Goal: Information Seeking & Learning: Understand process/instructions

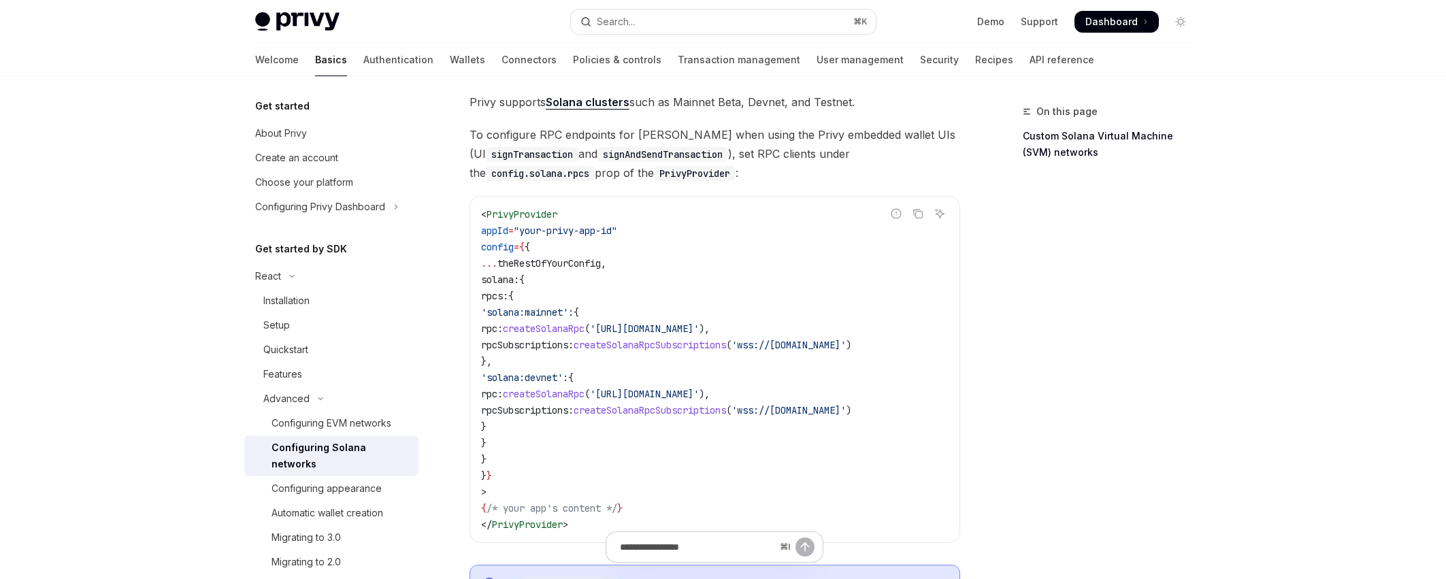
scroll to position [80, 0]
drag, startPoint x: 563, startPoint y: 325, endPoint x: 671, endPoint y: 410, distance: 138.0
click at [671, 410] on code "< PrivyProvider appId = "your-privy-app-id" config = { { ... theRestOfYourConfi…" at bounding box center [714, 368] width 467 height 327
click at [574, 339] on span "rpcSubscriptions:" at bounding box center [527, 344] width 93 height 12
drag, startPoint x: 537, startPoint y: 331, endPoint x: 926, endPoint y: 327, distance: 388.5
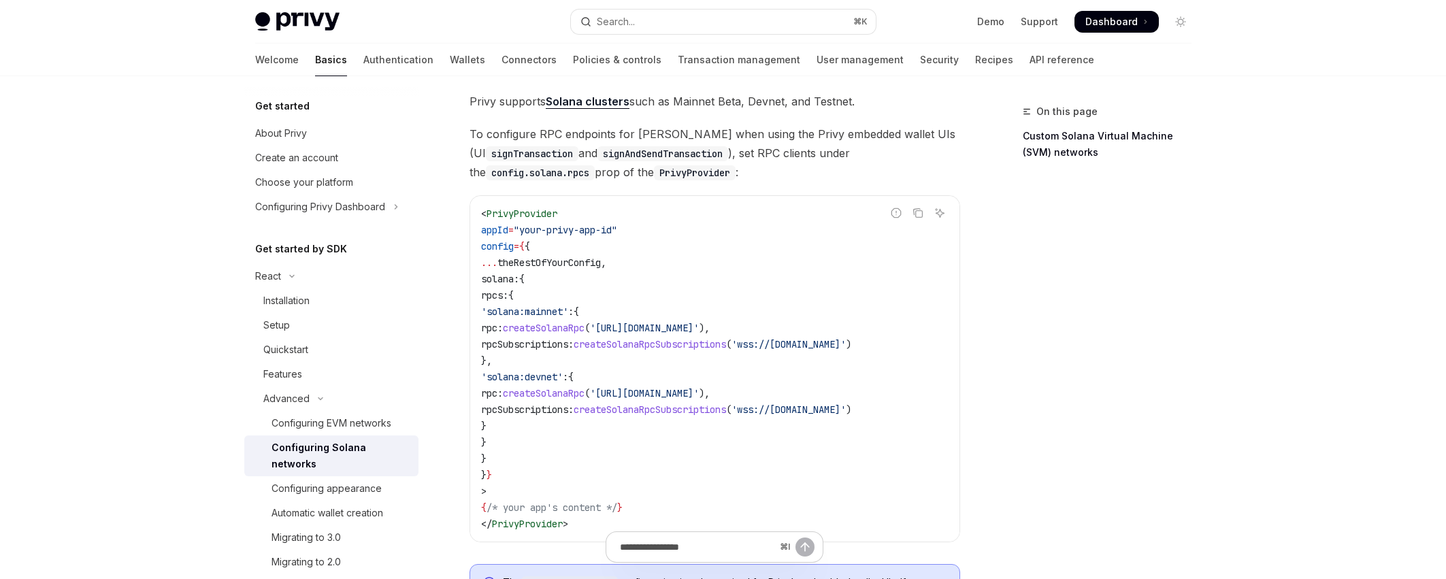
click at [926, 327] on code "< PrivyProvider appId = "your-privy-app-id" config = { { ... theRestOfYourConfi…" at bounding box center [714, 368] width 467 height 327
copy span "rpc: createSolanaRpc ( 'https://api.mainnet-beta.solana.com' ),"
drag, startPoint x: 800, startPoint y: 338, endPoint x: 912, endPoint y: 345, distance: 112.5
click at [851, 345] on span "rpcSubscriptions: createSolanaRpcSubscriptions ( 'wss://api.mainnet-beta.solana…" at bounding box center [666, 344] width 370 height 12
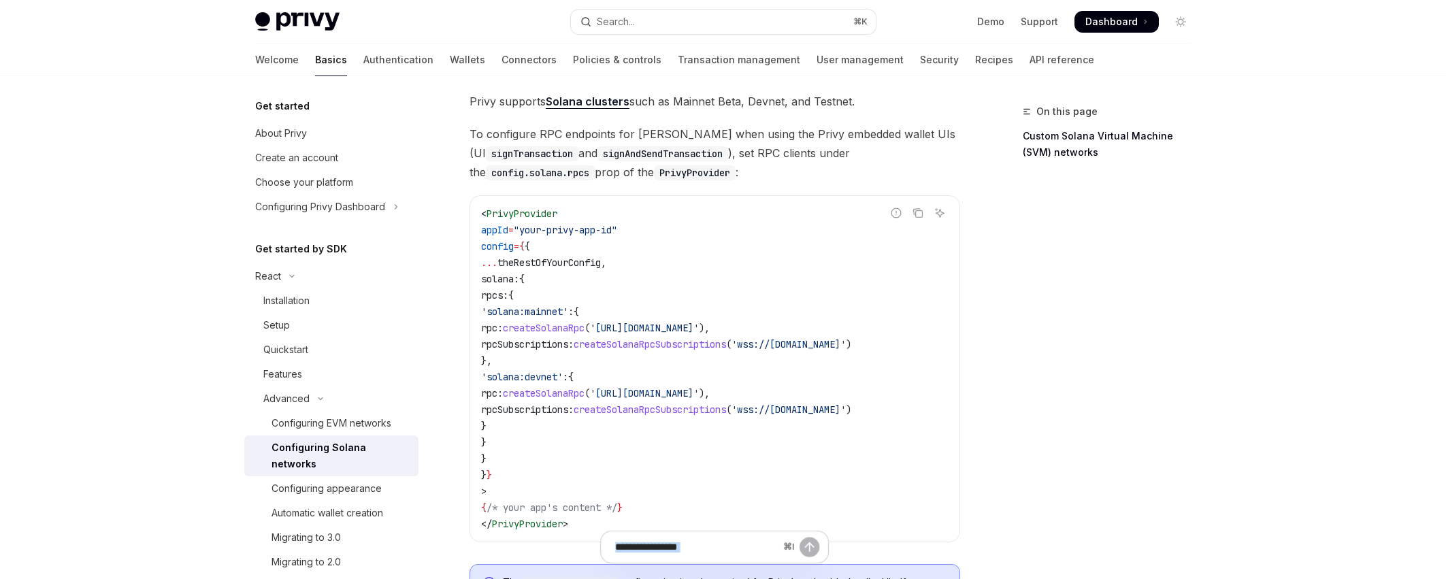
drag, startPoint x: 830, startPoint y: 549, endPoint x: 689, endPoint y: 552, distance: 140.9
click at [689, 553] on div "⌘ I" at bounding box center [714, 554] width 491 height 50
drag, startPoint x: 570, startPoint y: 546, endPoint x: 537, endPoint y: 545, distance: 33.4
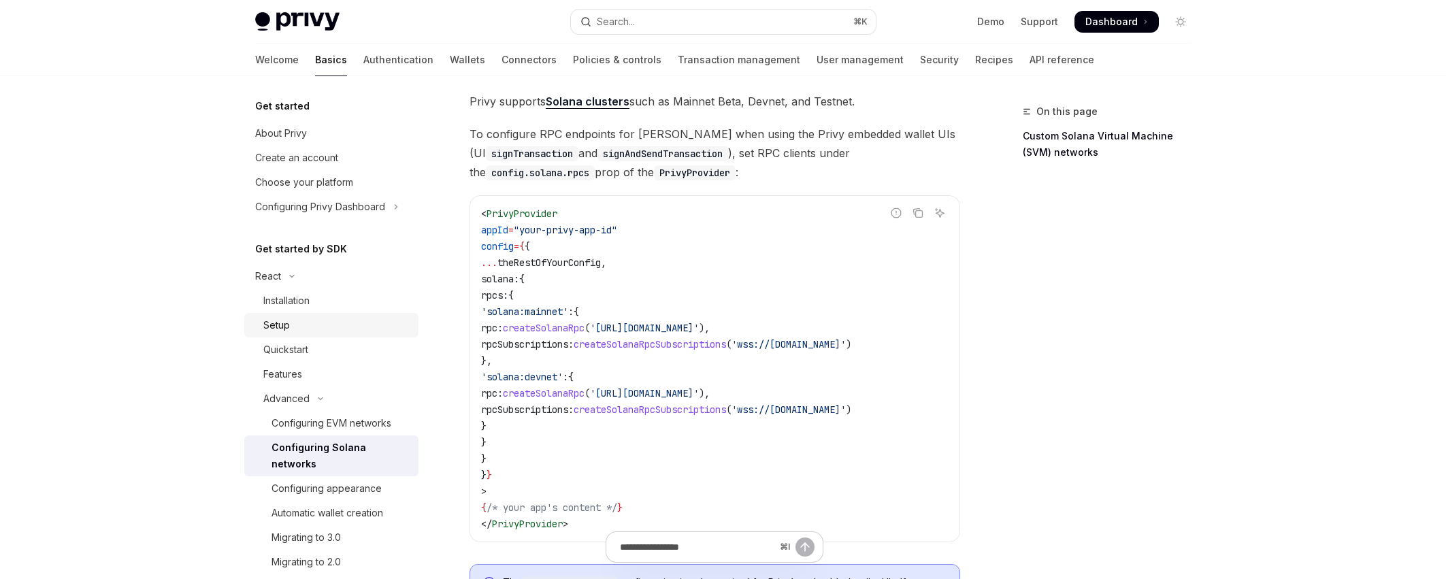
drag, startPoint x: 537, startPoint y: 395, endPoint x: 335, endPoint y: 328, distance: 213.6
click at [684, 416] on code "< PrivyProvider appId = "your-privy-app-id" config = { { ... theRestOfYourConfi…" at bounding box center [714, 368] width 467 height 327
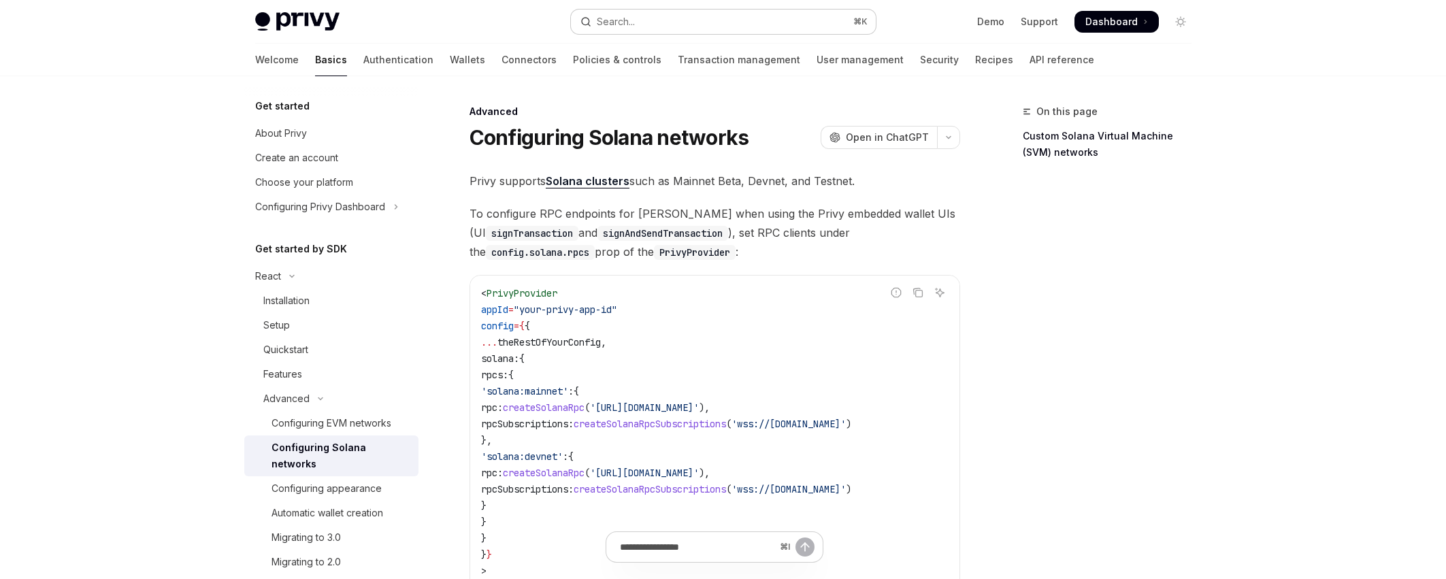
click at [749, 18] on button "Search... ⌘ K" at bounding box center [723, 22] width 305 height 24
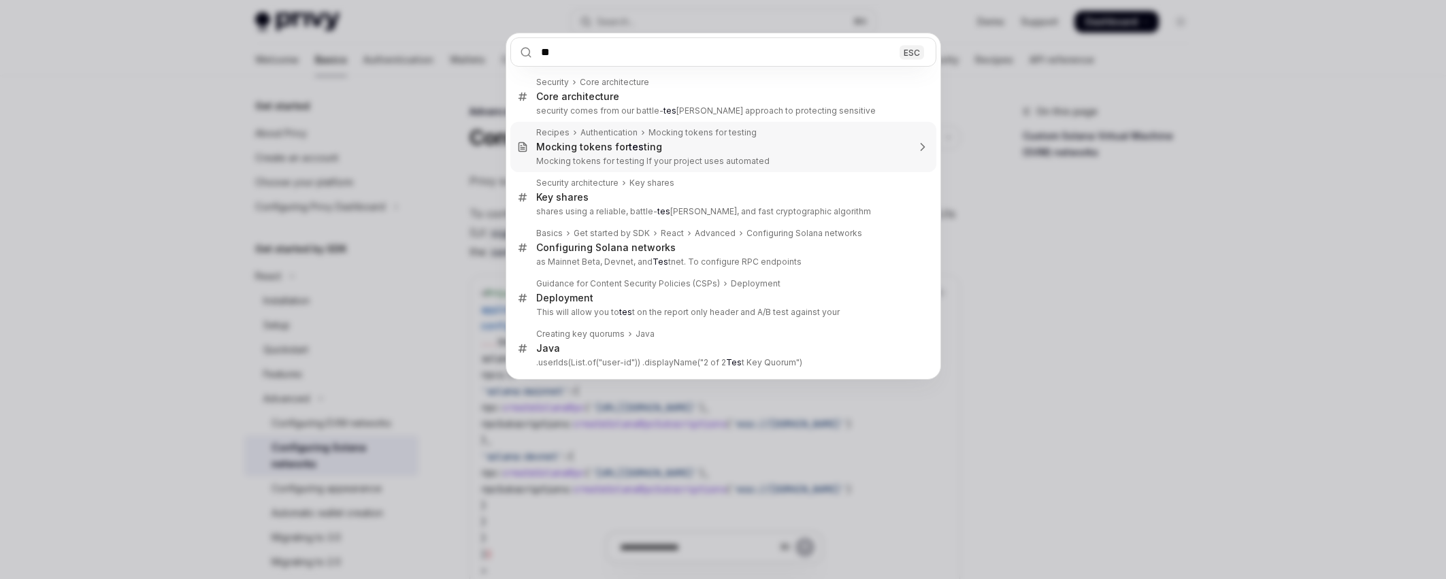
type input "*"
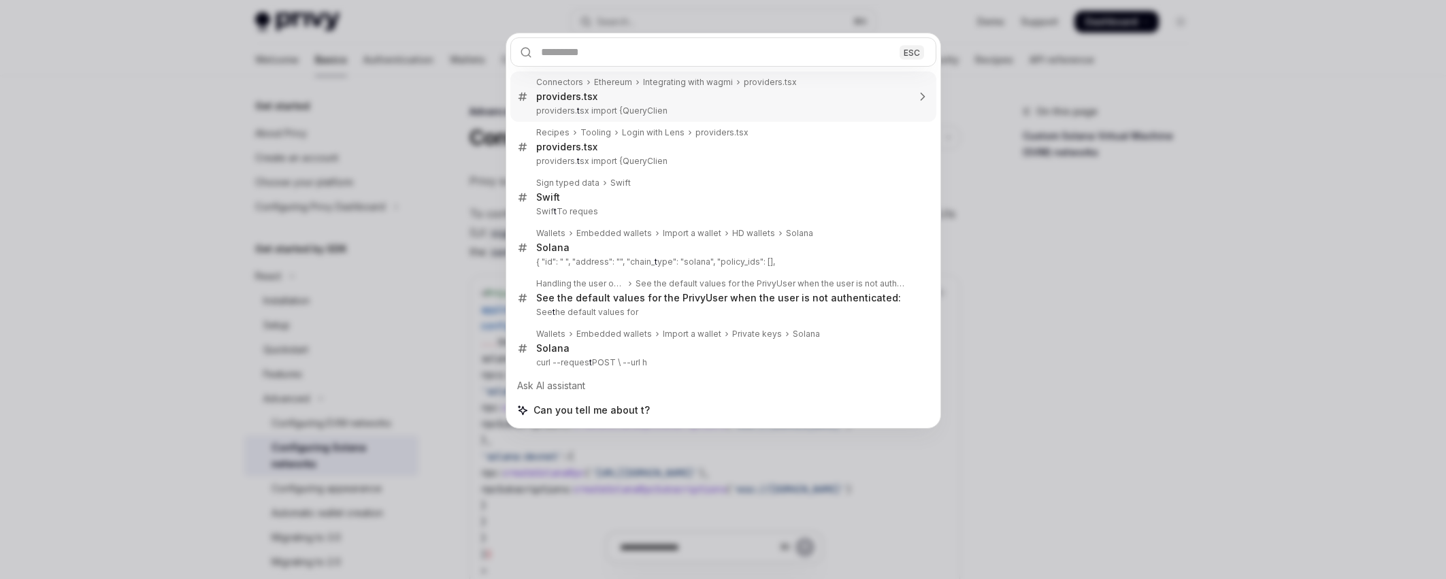
type input "*"
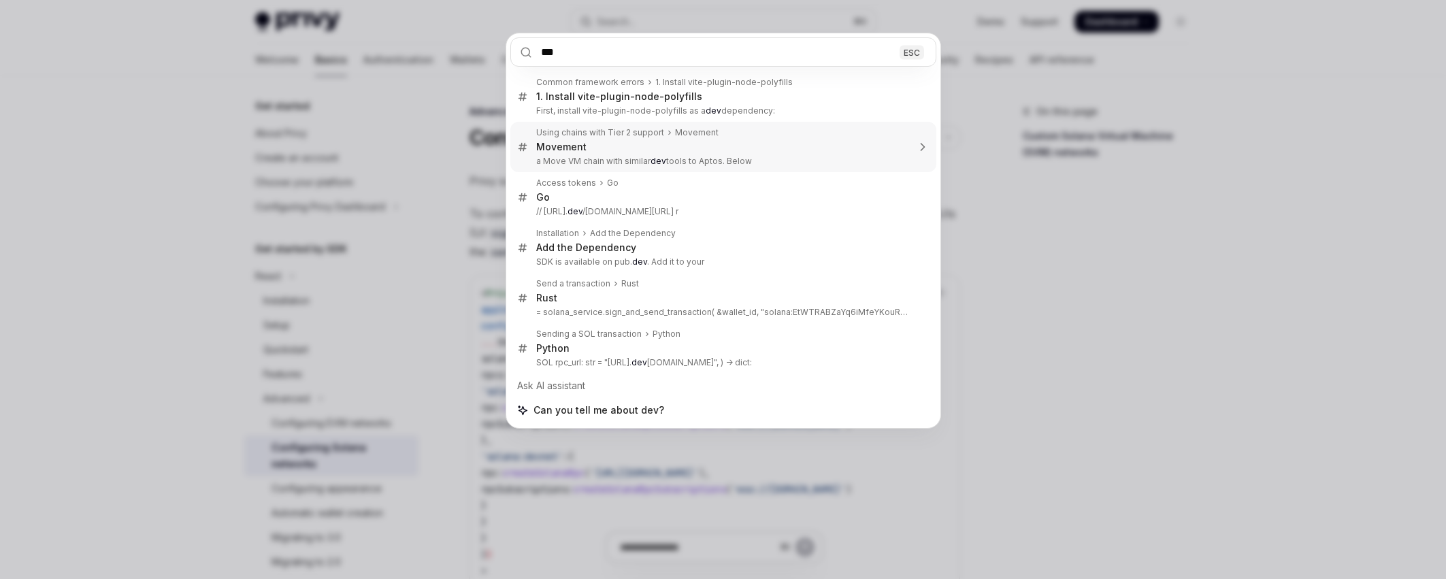
type input "****"
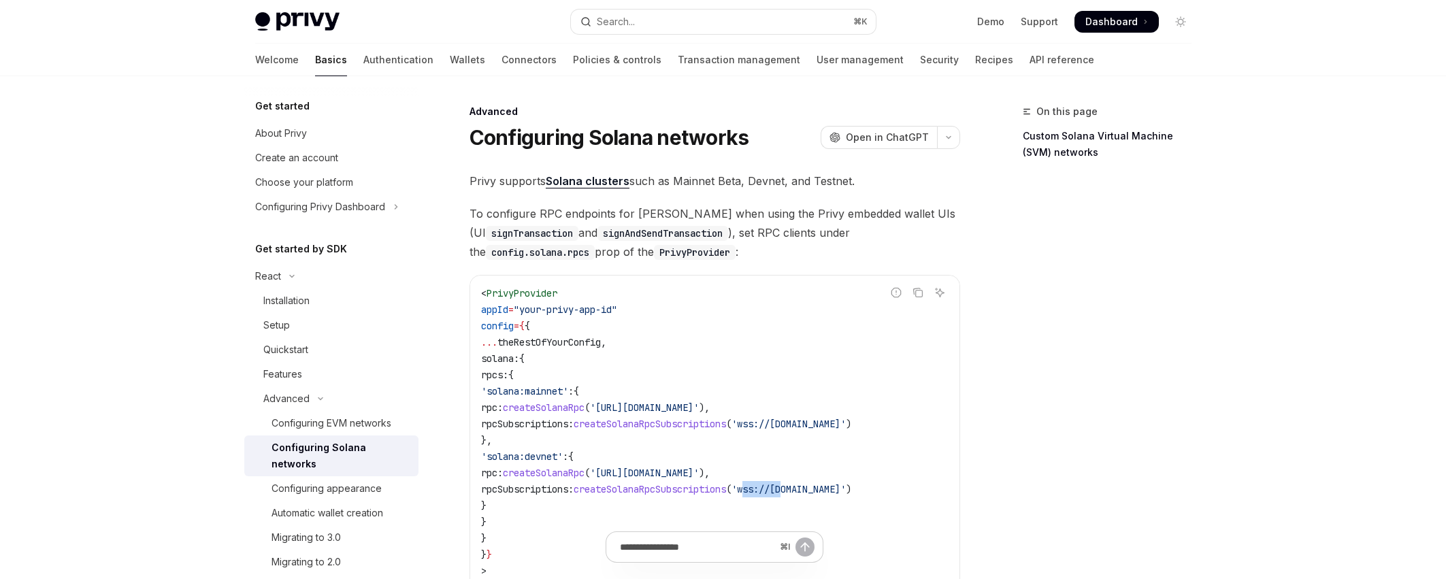
drag, startPoint x: 817, startPoint y: 494, endPoint x: 914, endPoint y: 495, distance: 96.6
click at [846, 495] on span "'wss://[DOMAIN_NAME]'" at bounding box center [788, 489] width 114 height 12
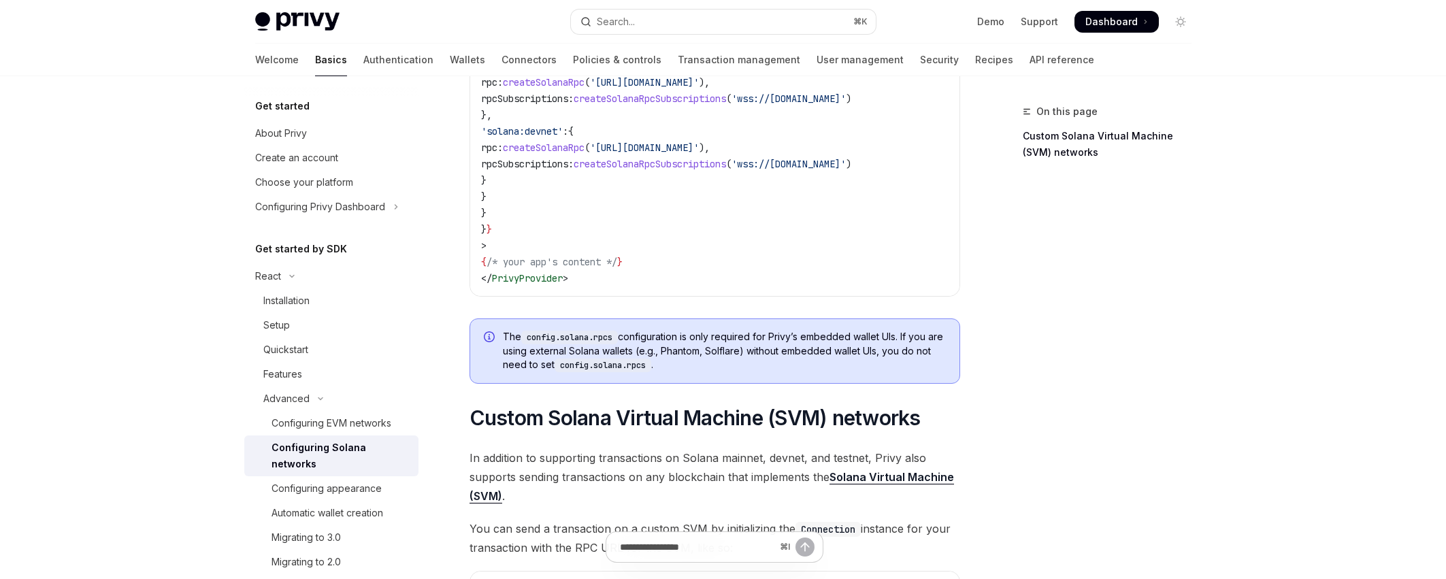
scroll to position [326, 0]
drag, startPoint x: 648, startPoint y: 344, endPoint x: 806, endPoint y: 346, distance: 157.8
click at [806, 346] on span "The config.solana.rpcs configuration is only required for Privy’s embedded wall…" at bounding box center [724, 350] width 443 height 42
click at [857, 343] on span "The config.solana.rpcs configuration is only required for Privy’s embedded wall…" at bounding box center [724, 350] width 443 height 42
drag, startPoint x: 652, startPoint y: 346, endPoint x: 884, endPoint y: 346, distance: 232.0
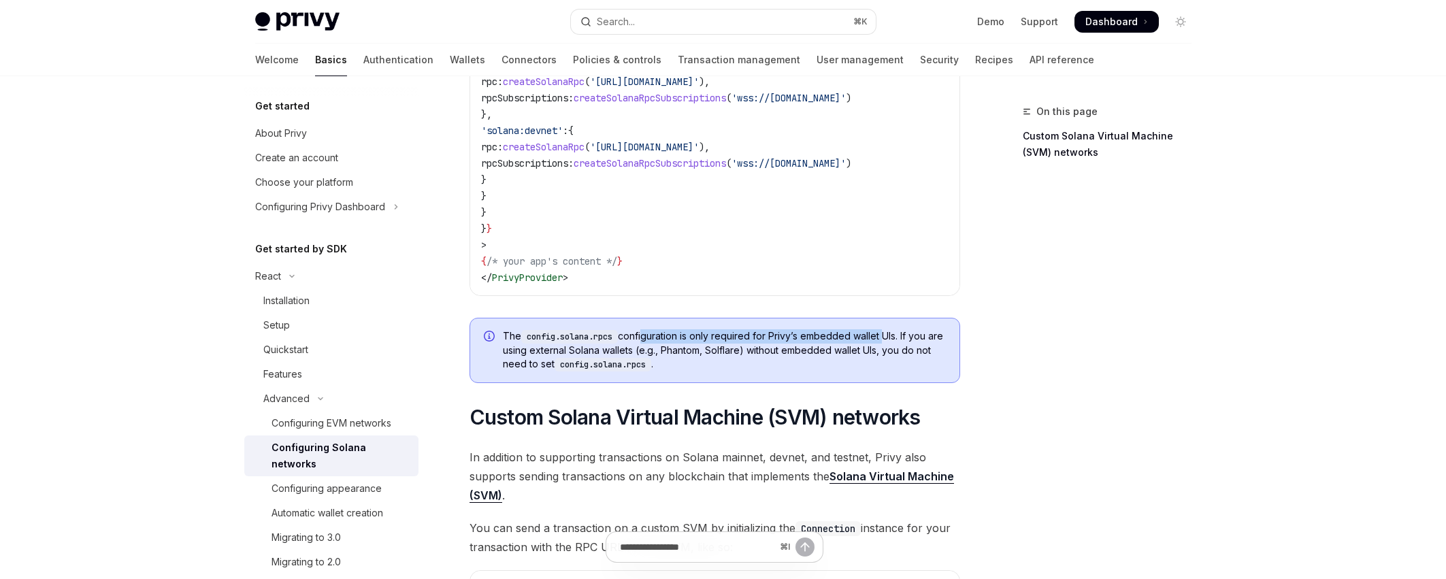
click at [884, 346] on span "The config.solana.rpcs configuration is only required for Privy’s embedded wall…" at bounding box center [724, 350] width 443 height 42
click at [930, 342] on span "The config.solana.rpcs configuration is only required for Privy’s embedded wall…" at bounding box center [724, 350] width 443 height 42
drag, startPoint x: 583, startPoint y: 359, endPoint x: 705, endPoint y: 359, distance: 122.5
click at [626, 360] on span "The config.solana.rpcs configuration is only required for Privy’s embedded wall…" at bounding box center [724, 350] width 443 height 42
drag, startPoint x: 759, startPoint y: 358, endPoint x: 917, endPoint y: 358, distance: 158.5
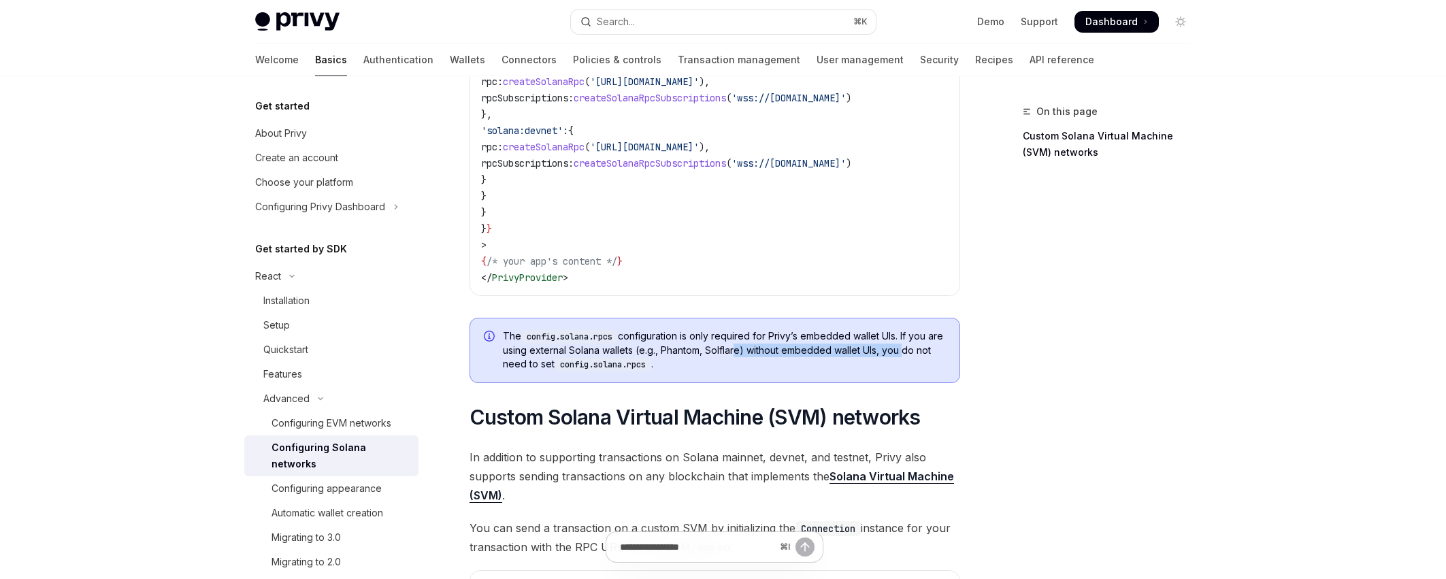
click at [917, 358] on span "The config.solana.rpcs configuration is only required for Privy’s embedded wall…" at bounding box center [724, 350] width 443 height 42
drag, startPoint x: 514, startPoint y: 371, endPoint x: 599, endPoint y: 372, distance: 85.7
click at [599, 371] on span "The config.solana.rpcs configuration is only required for Privy’s embedded wall…" at bounding box center [724, 350] width 443 height 42
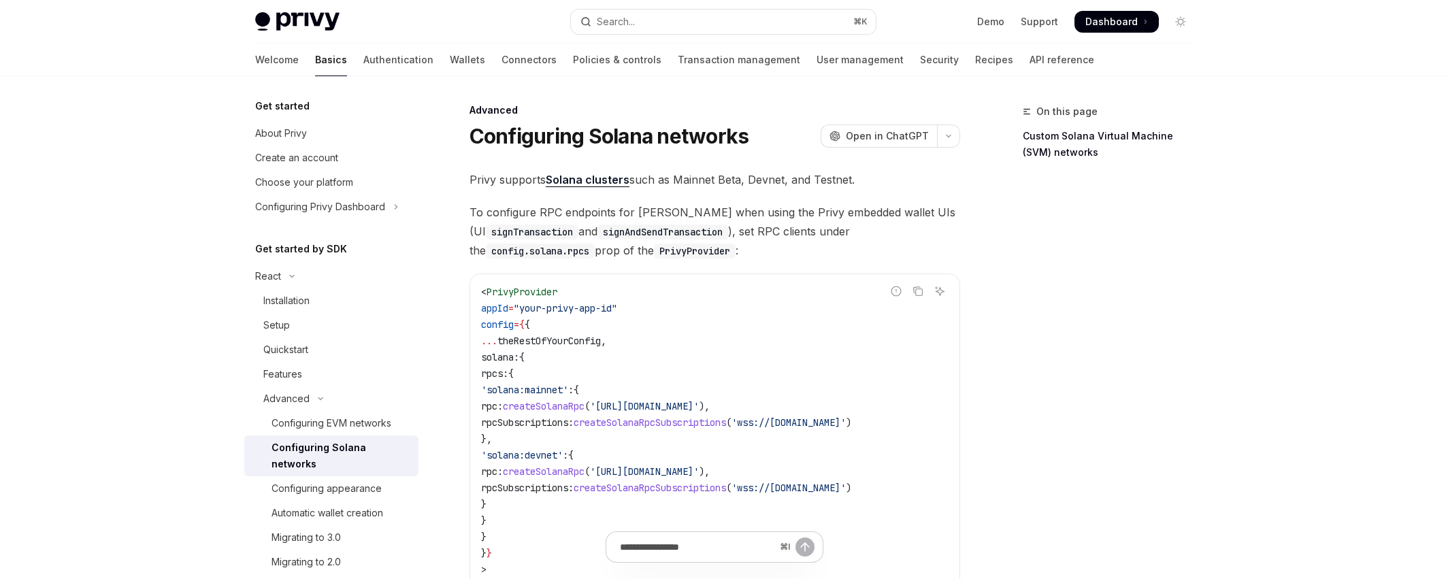
scroll to position [0, 0]
click at [1142, 188] on div "On this page Custom Solana Virtual Machine (SVM) networks" at bounding box center [1098, 341] width 207 height 476
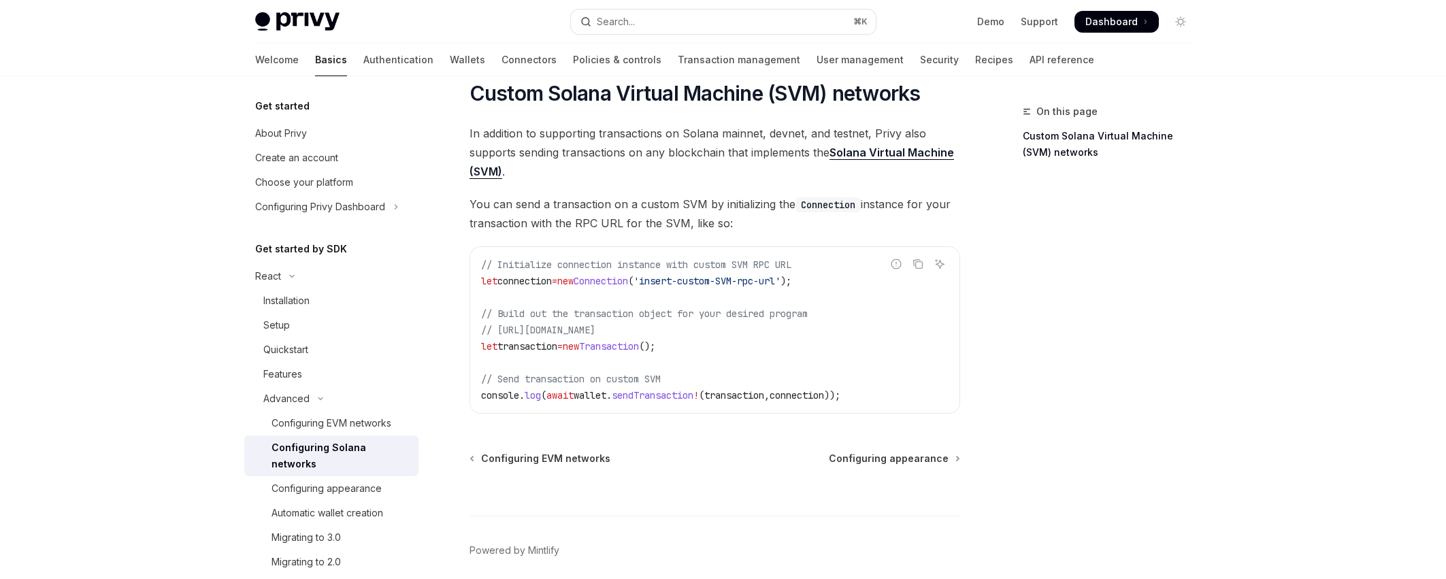
scroll to position [650, 0]
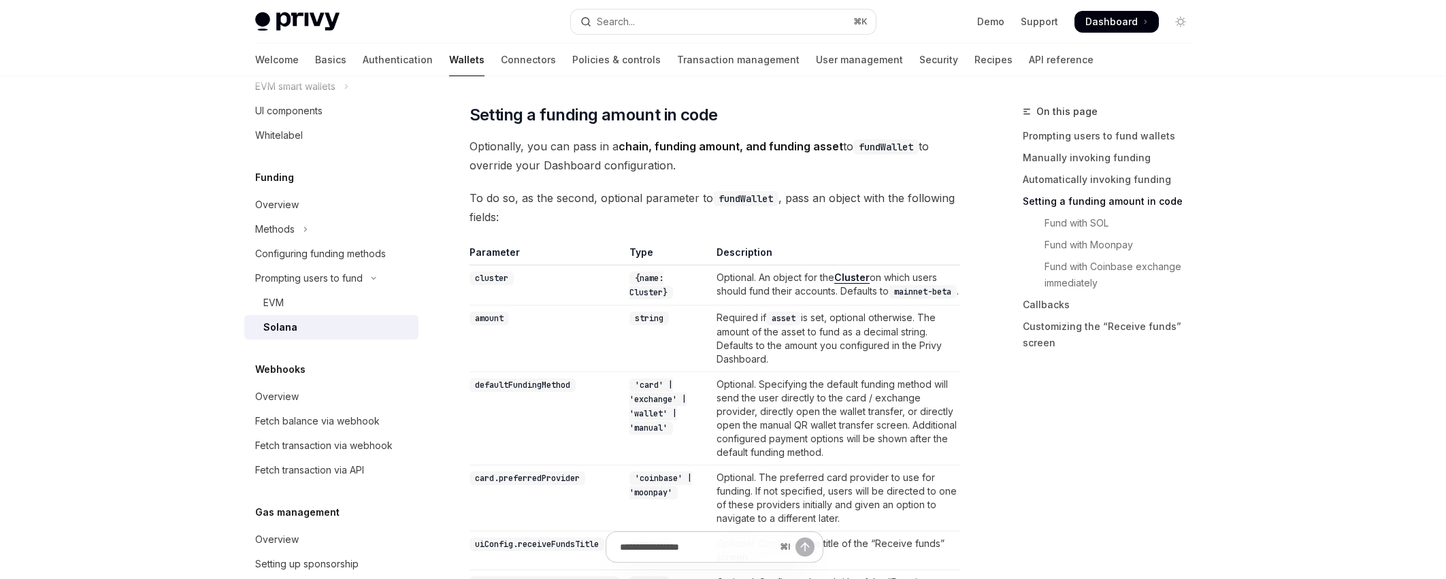
scroll to position [964, 0]
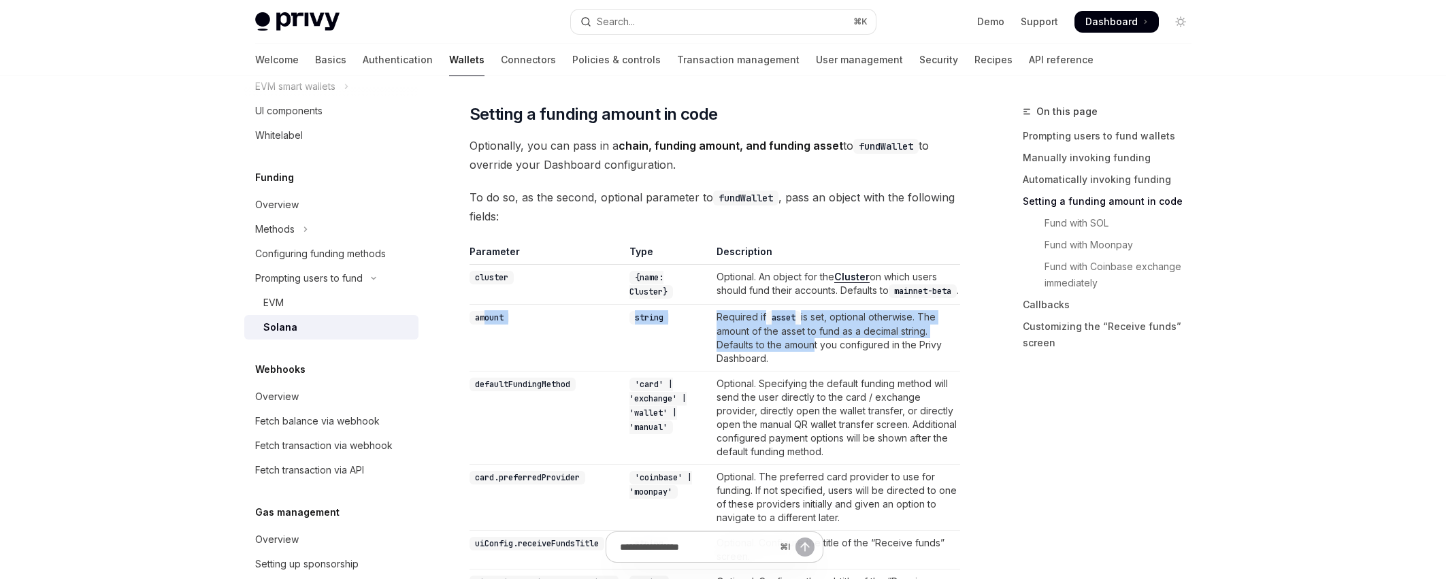
drag, startPoint x: 486, startPoint y: 329, endPoint x: 816, endPoint y: 354, distance: 331.6
click at [816, 353] on tr "amount string Required if asset is set, optional otherwise. The amount of the a…" at bounding box center [714, 337] width 491 height 67
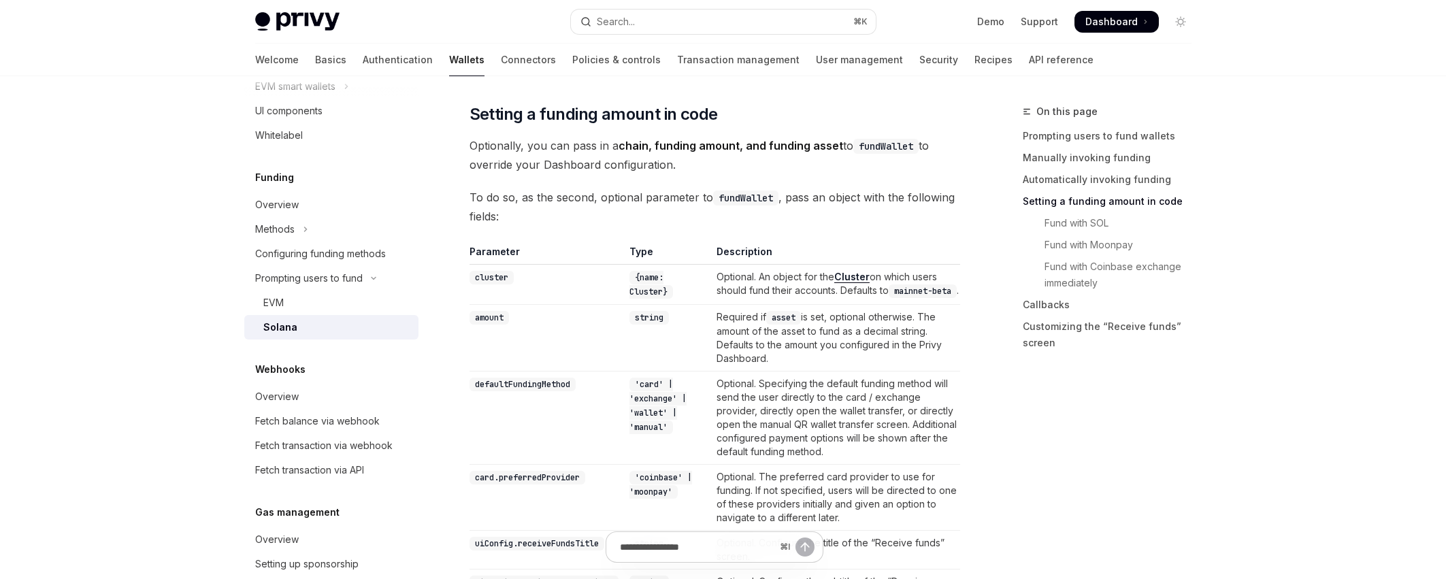
click at [852, 365] on td "Required if asset is set, optional otherwise. The amount of the asset to fund a…" at bounding box center [835, 337] width 249 height 67
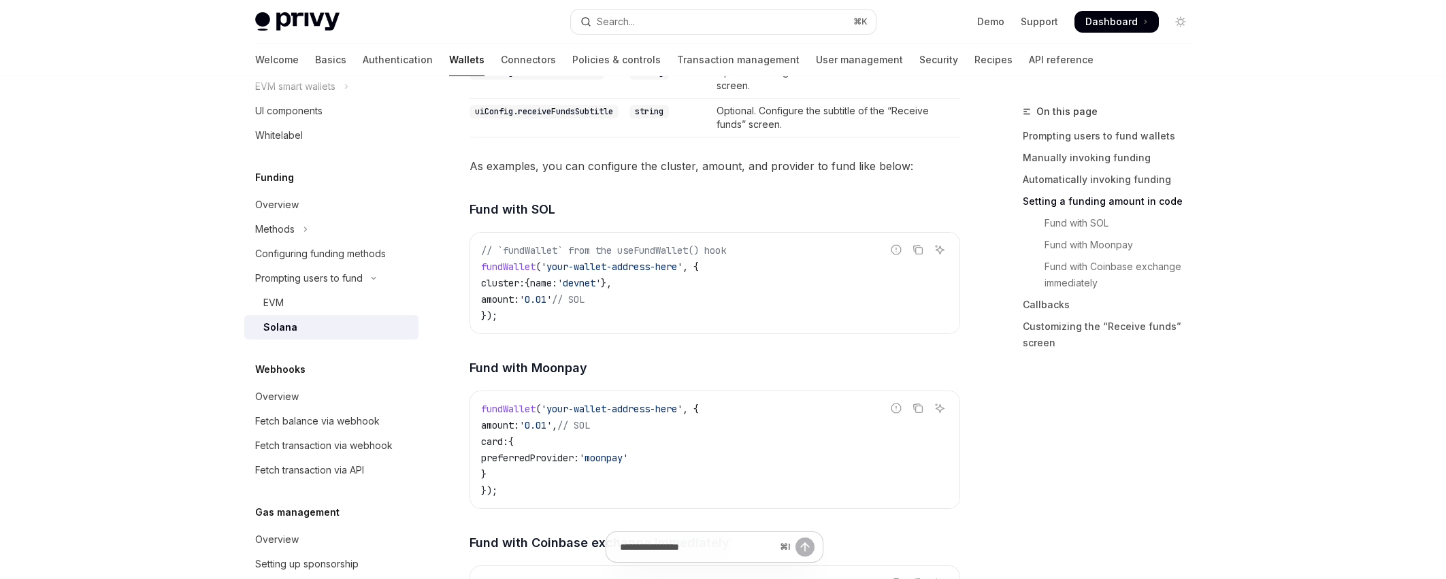
scroll to position [1435, 0]
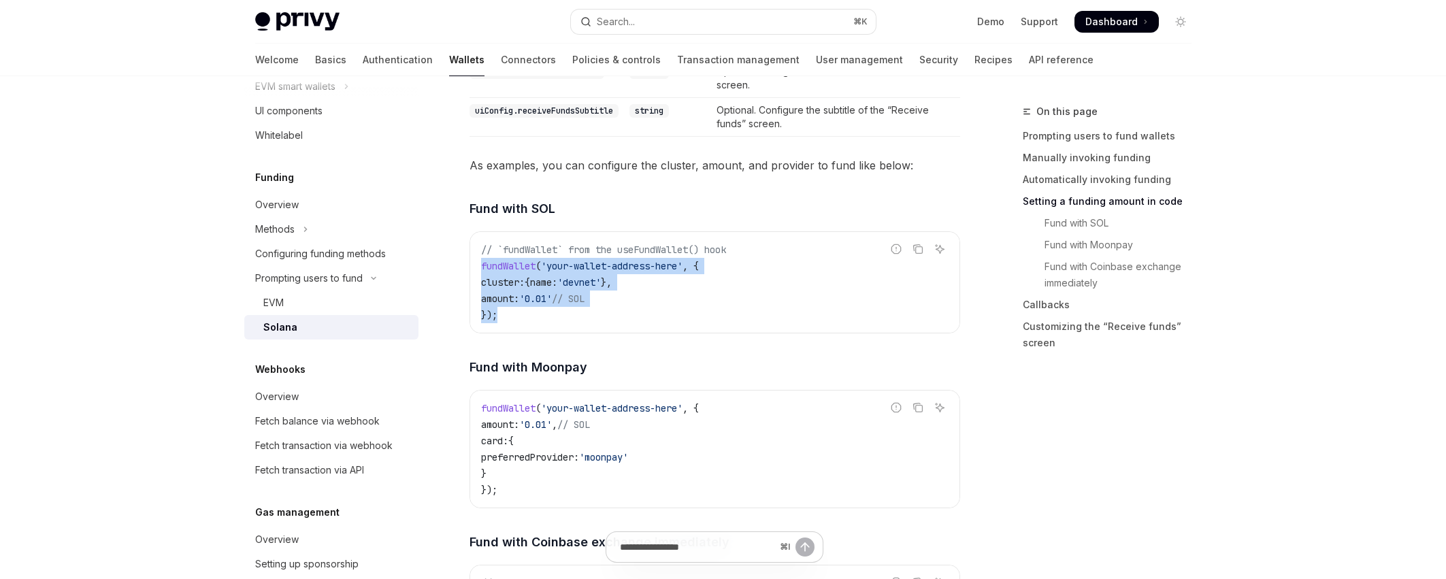
drag, startPoint x: 538, startPoint y: 333, endPoint x: 478, endPoint y: 284, distance: 76.9
click at [478, 284] on div "// `fundWallet` from the useFundWallet() hook fundWallet ( 'your-wallet-address…" at bounding box center [714, 282] width 489 height 101
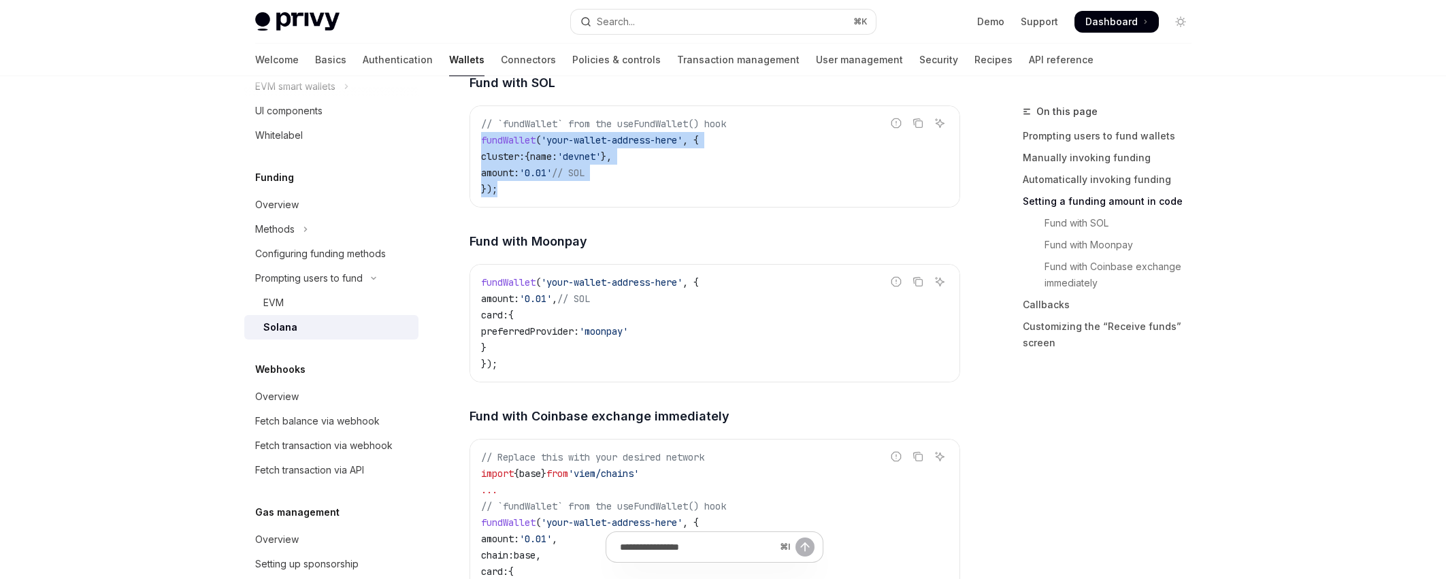
scroll to position [1598, 0]
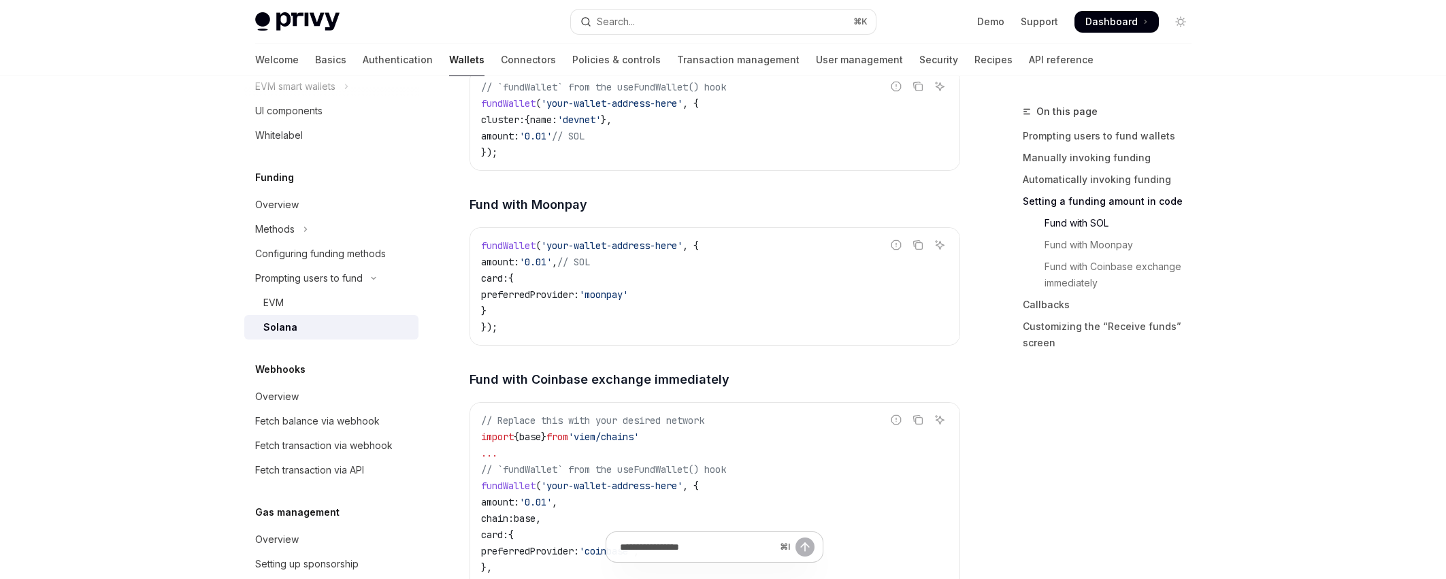
click at [744, 330] on code "fundWallet ( 'your-wallet-address-here' , { amount: '0.01' , // SOL card: { pre…" at bounding box center [714, 286] width 467 height 98
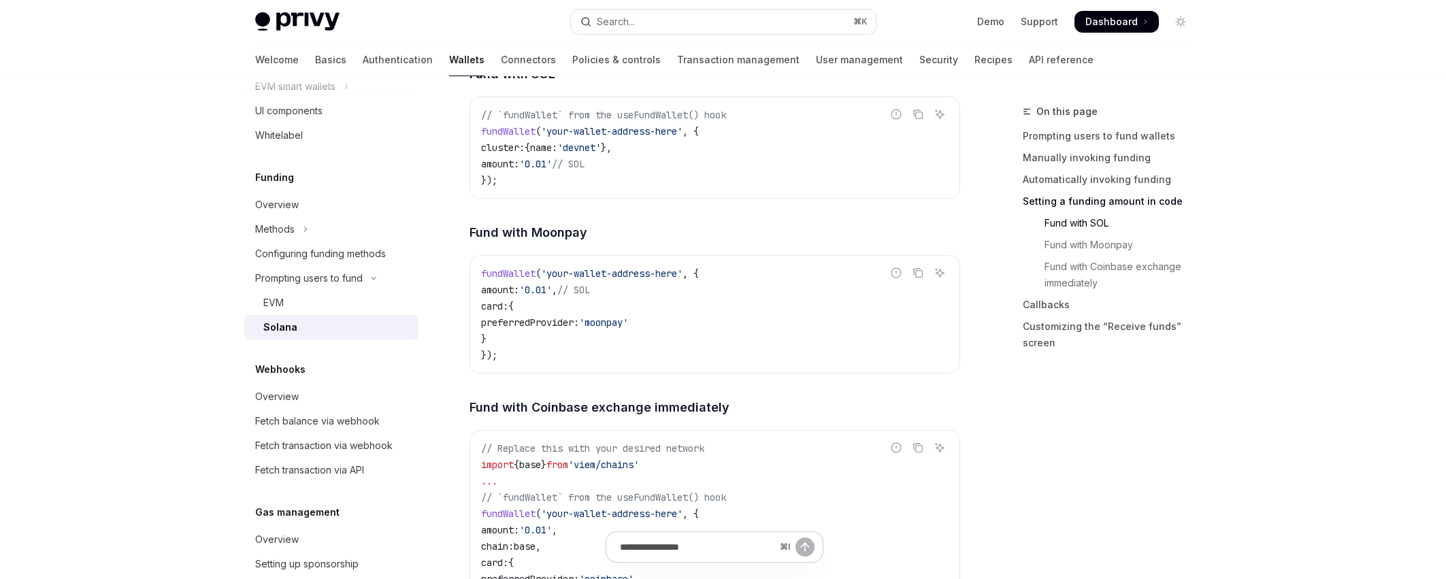
scroll to position [1554, 0]
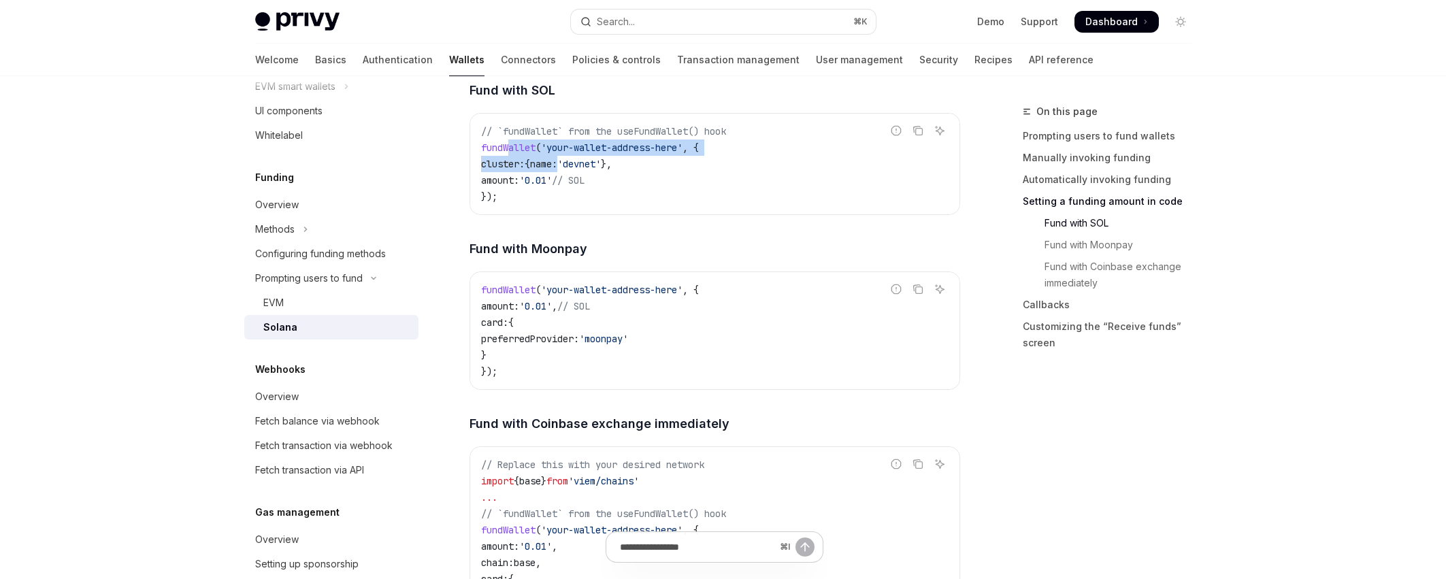
drag, startPoint x: 509, startPoint y: 164, endPoint x: 576, endPoint y: 184, distance: 70.2
click at [576, 184] on code "// `fundWallet` from the useFundWallet() hook fundWallet ( 'your-wallet-address…" at bounding box center [714, 164] width 467 height 82
drag, startPoint x: 656, startPoint y: 182, endPoint x: 497, endPoint y: 180, distance: 158.5
click at [497, 180] on code "// `fundWallet` from the useFundWallet() hook fundWallet ( 'your-wallet-address…" at bounding box center [714, 164] width 467 height 82
drag, startPoint x: 520, startPoint y: 190, endPoint x: 605, endPoint y: 188, distance: 85.1
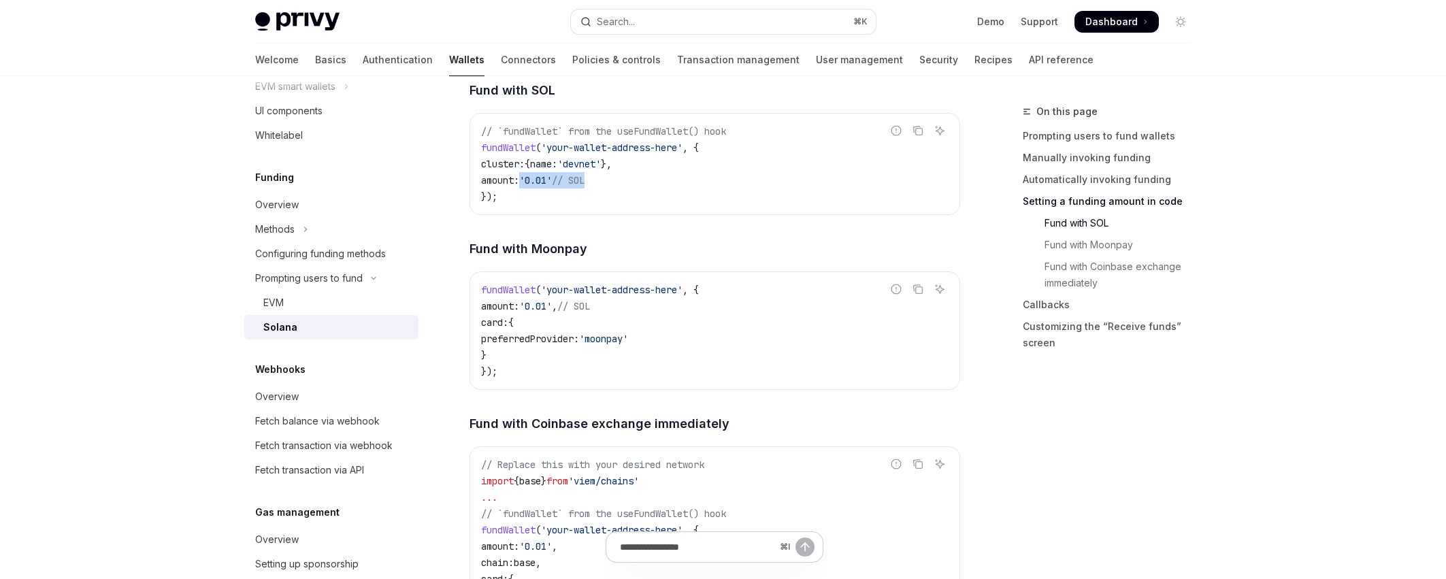
click at [584, 186] on span "amount: '0.01' // SOL" at bounding box center [532, 180] width 103 height 12
click at [586, 170] on span "'devnet'" at bounding box center [579, 164] width 44 height 12
drag, startPoint x: 555, startPoint y: 305, endPoint x: 671, endPoint y: 303, distance: 116.4
click at [671, 296] on span "'your-wallet-address-here'" at bounding box center [612, 290] width 142 height 12
drag, startPoint x: 563, startPoint y: 162, endPoint x: 670, endPoint y: 163, distance: 106.8
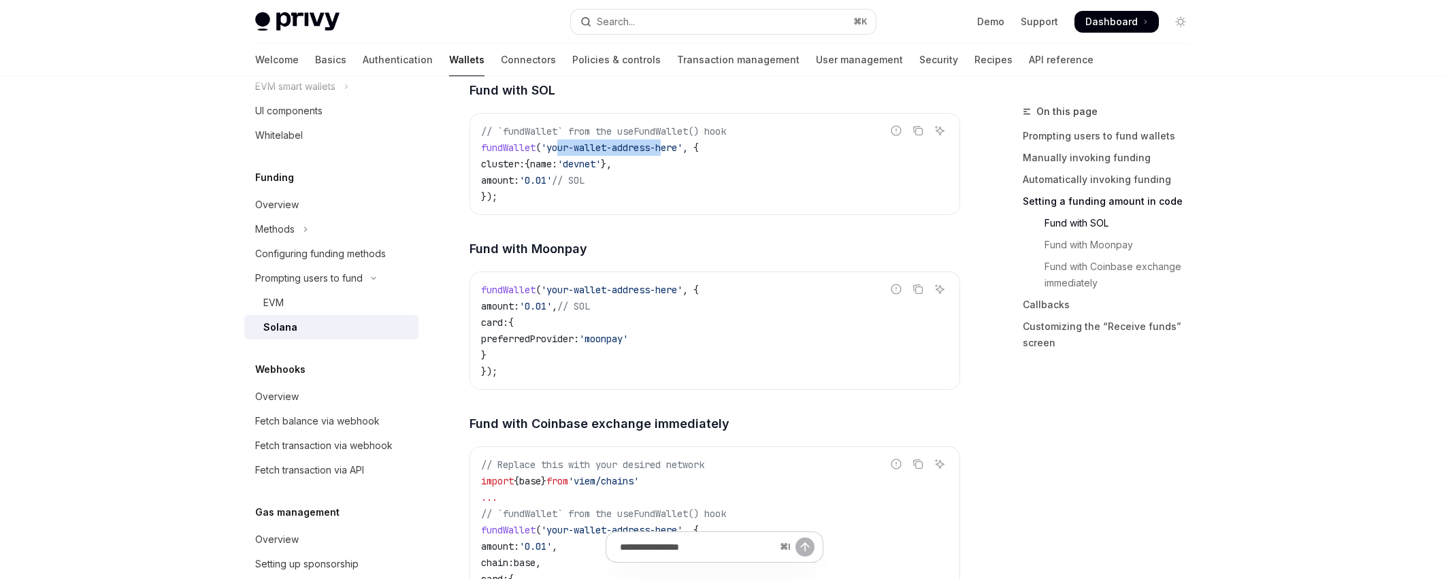
click at [670, 154] on span "'your-wallet-address-here'" at bounding box center [612, 148] width 142 height 12
click at [567, 154] on span "'your-wallet-address-here'" at bounding box center [612, 148] width 142 height 12
drag, startPoint x: 567, startPoint y: 161, endPoint x: 669, endPoint y: 165, distance: 102.1
click at [669, 154] on span "'your-wallet-address-here'" at bounding box center [612, 148] width 142 height 12
drag, startPoint x: 670, startPoint y: 301, endPoint x: 567, endPoint y: 303, distance: 103.4
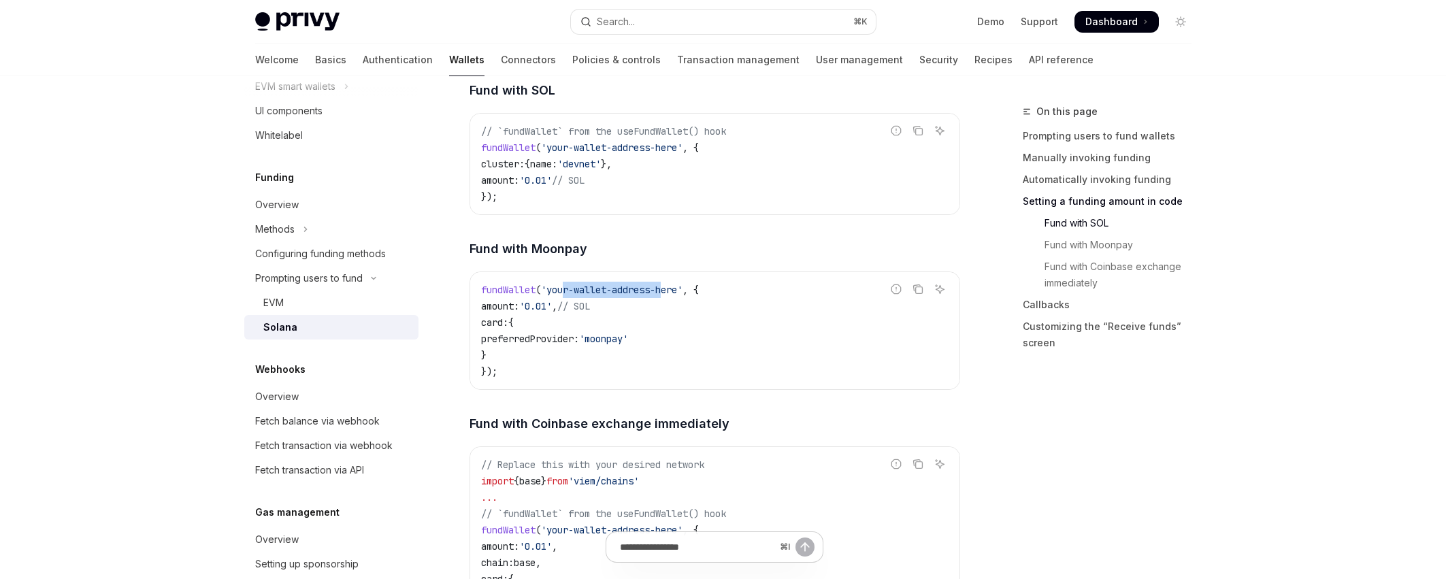
click at [567, 296] on span "'your-wallet-address-here'" at bounding box center [612, 290] width 142 height 12
click at [611, 296] on span "'your-wallet-address-here'" at bounding box center [612, 290] width 142 height 12
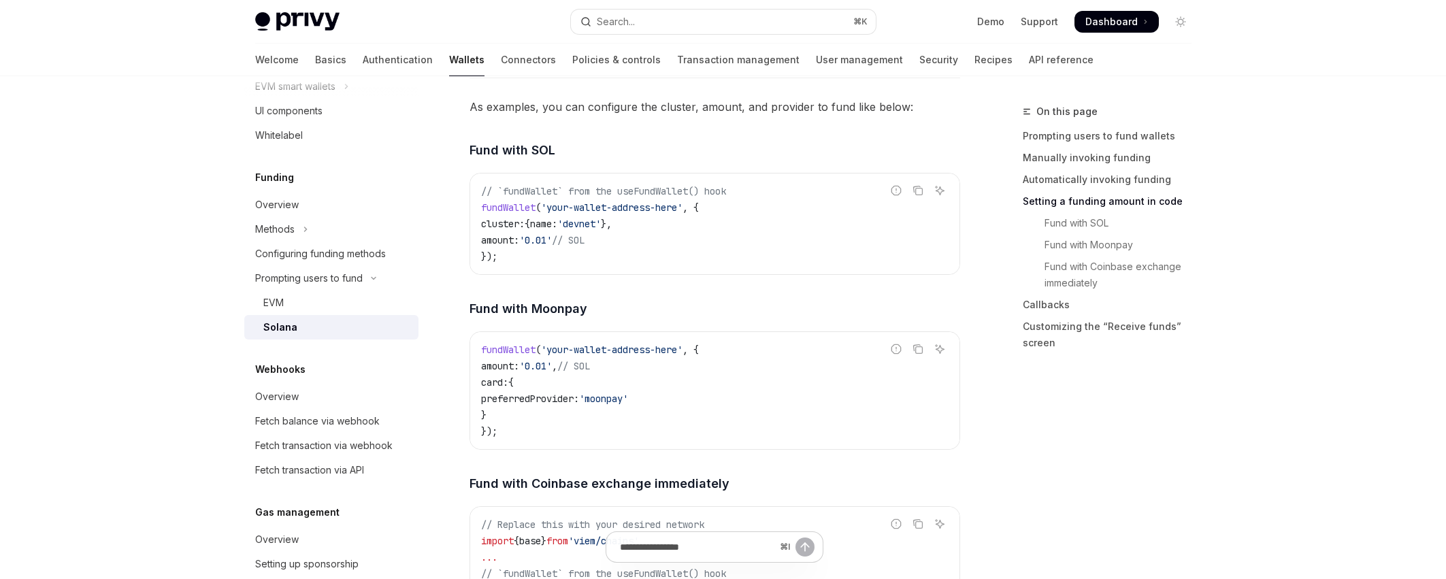
scroll to position [1493, 0]
drag, startPoint x: 508, startPoint y: 267, endPoint x: 469, endPoint y: 229, distance: 54.8
click at [469, 229] on div "Report incorrect code Copy Ask AI // `fundWallet` from the useFundWallet() hook…" at bounding box center [714, 224] width 491 height 102
copy code "fundWallet ( 'your-wallet-address-here' , { cluster: { name: 'devnet' }, amount…"
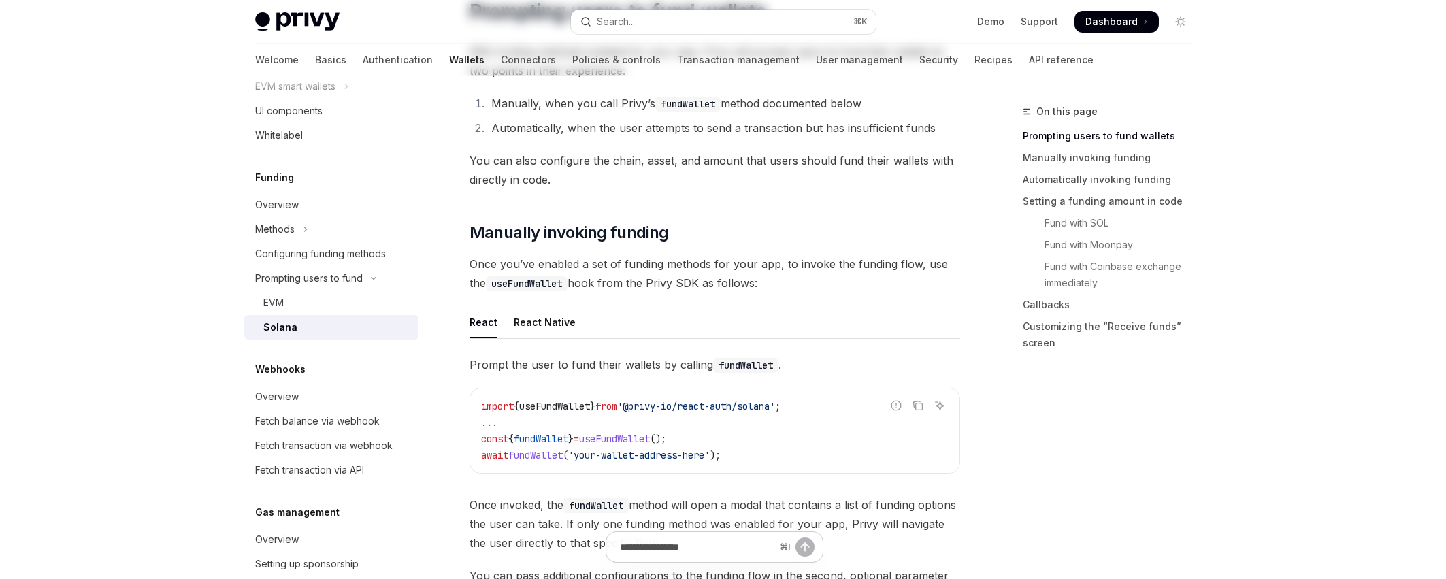
scroll to position [0, 0]
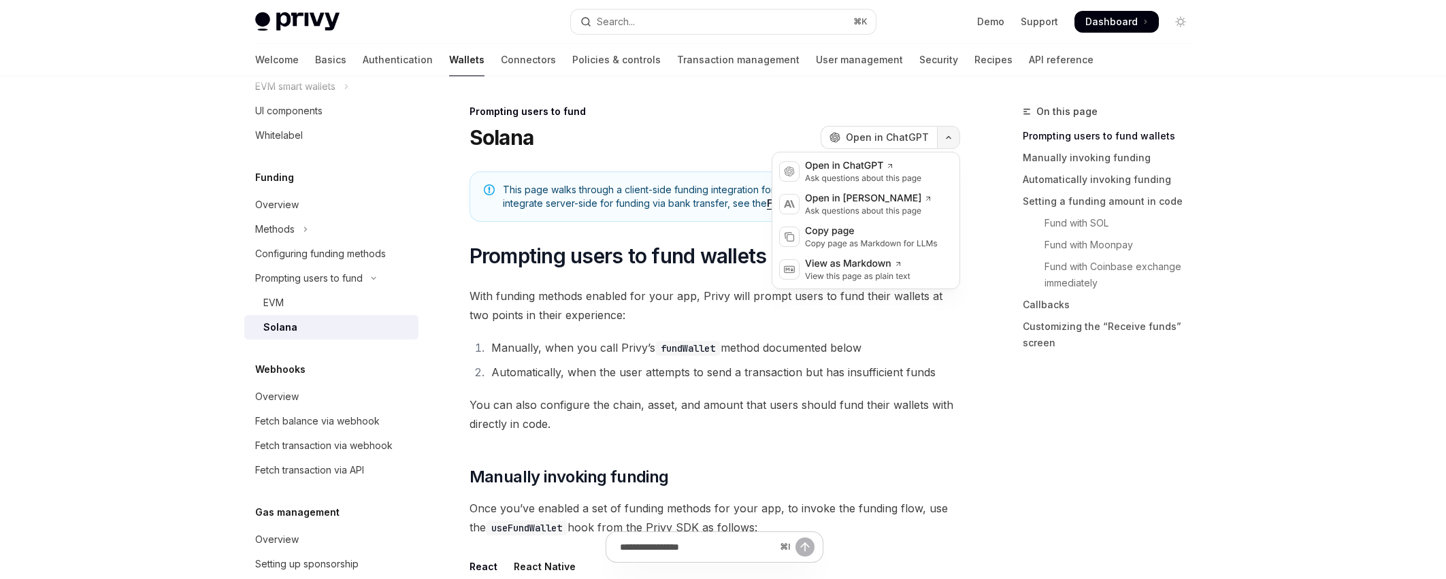
click at [952, 142] on button "button" at bounding box center [948, 137] width 23 height 23
drag, startPoint x: 486, startPoint y: 371, endPoint x: 505, endPoint y: 380, distance: 21.0
click at [488, 371] on li "Automatically, when the user attempts to send a transaction but has insufficien…" at bounding box center [723, 372] width 473 height 19
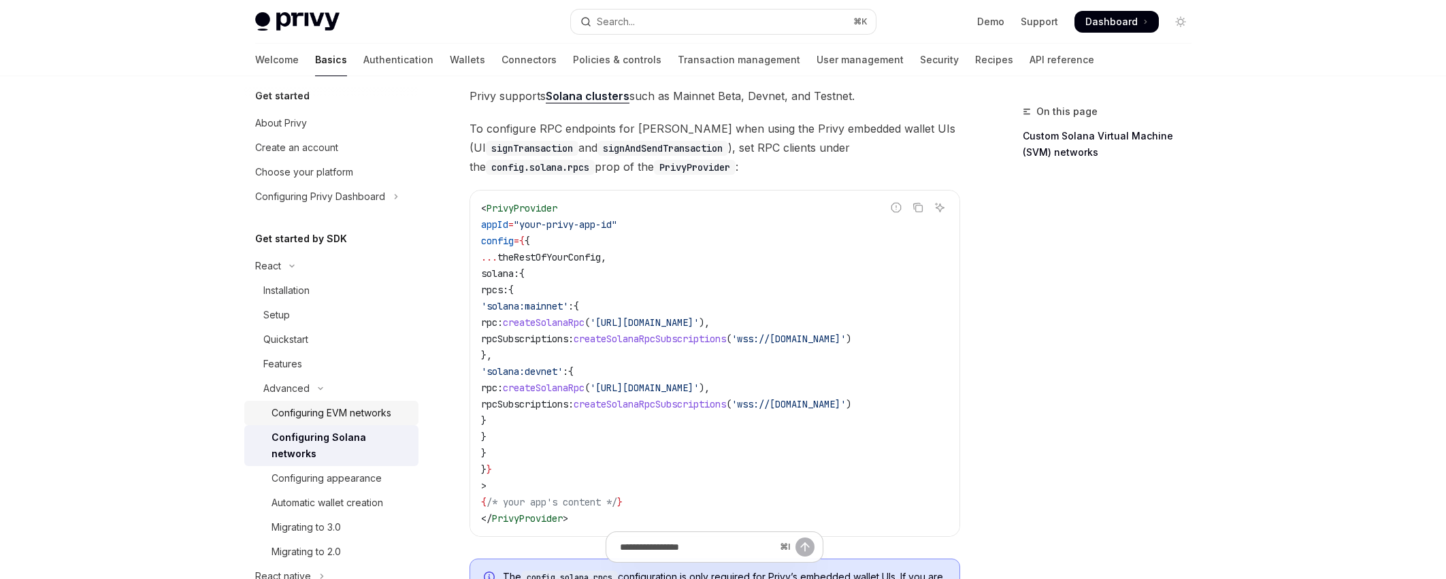
scroll to position [187, 0]
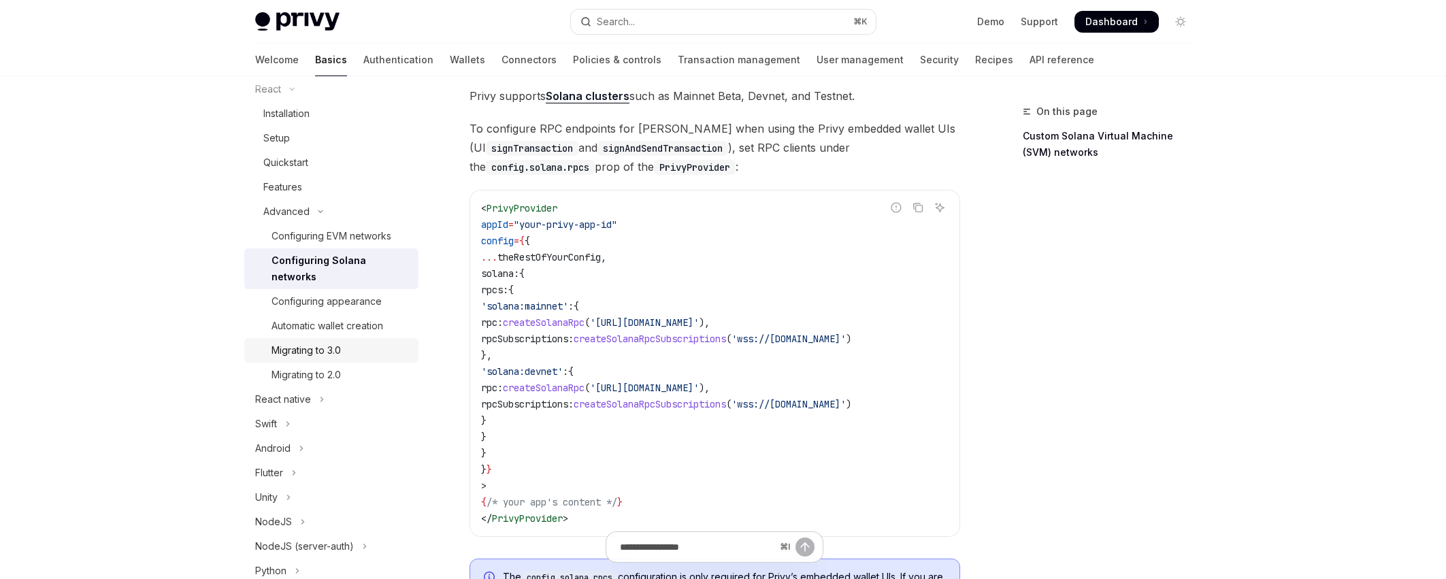
click at [350, 342] on div "Migrating to 3.0" at bounding box center [340, 350] width 139 height 16
type textarea "*"
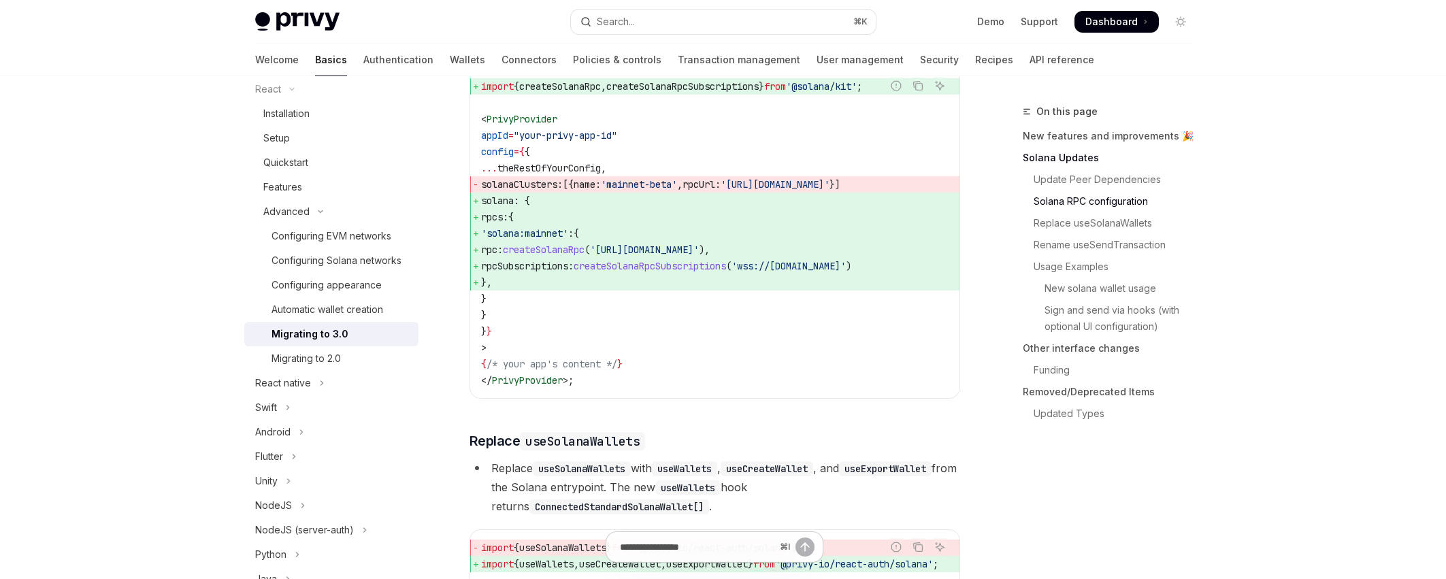
scroll to position [886, 0]
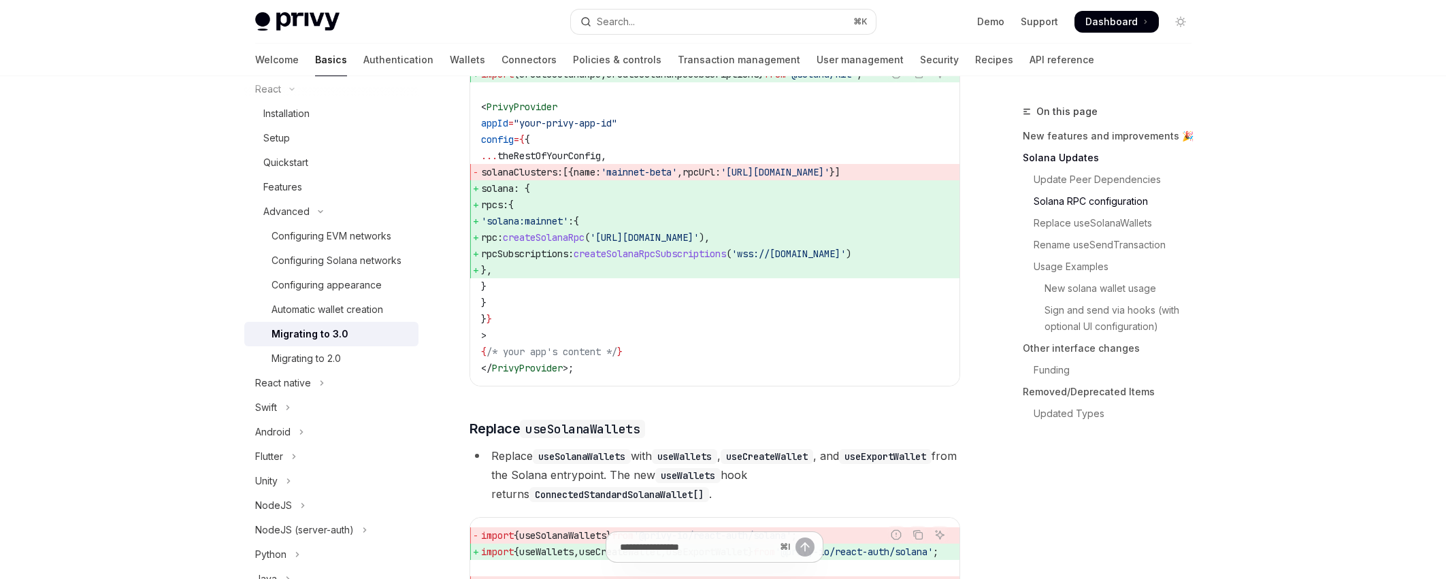
drag, startPoint x: 527, startPoint y: 246, endPoint x: 791, endPoint y: 255, distance: 264.1
click at [791, 255] on code "import { createSolanaRpc , createSolanaRpcSubscriptions } from '@solana/kit' ; …" at bounding box center [714, 221] width 467 height 310
click at [846, 260] on span "'wss://[DOMAIN_NAME]'" at bounding box center [788, 254] width 114 height 12
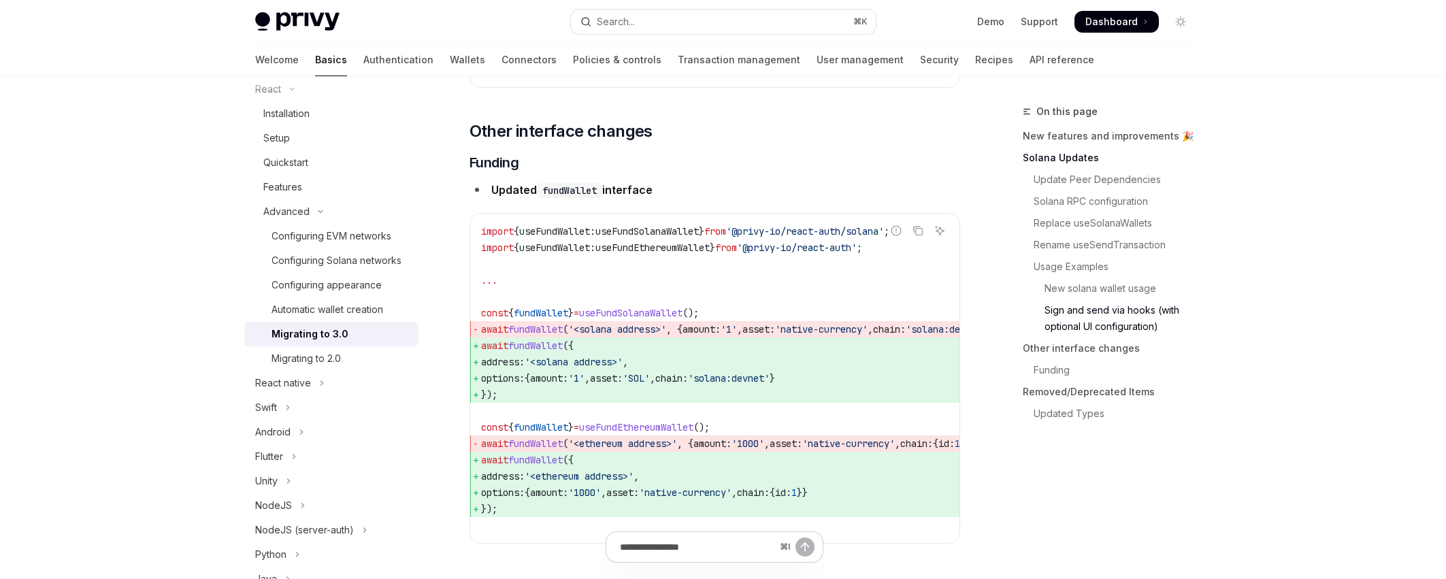
scroll to position [4007, 0]
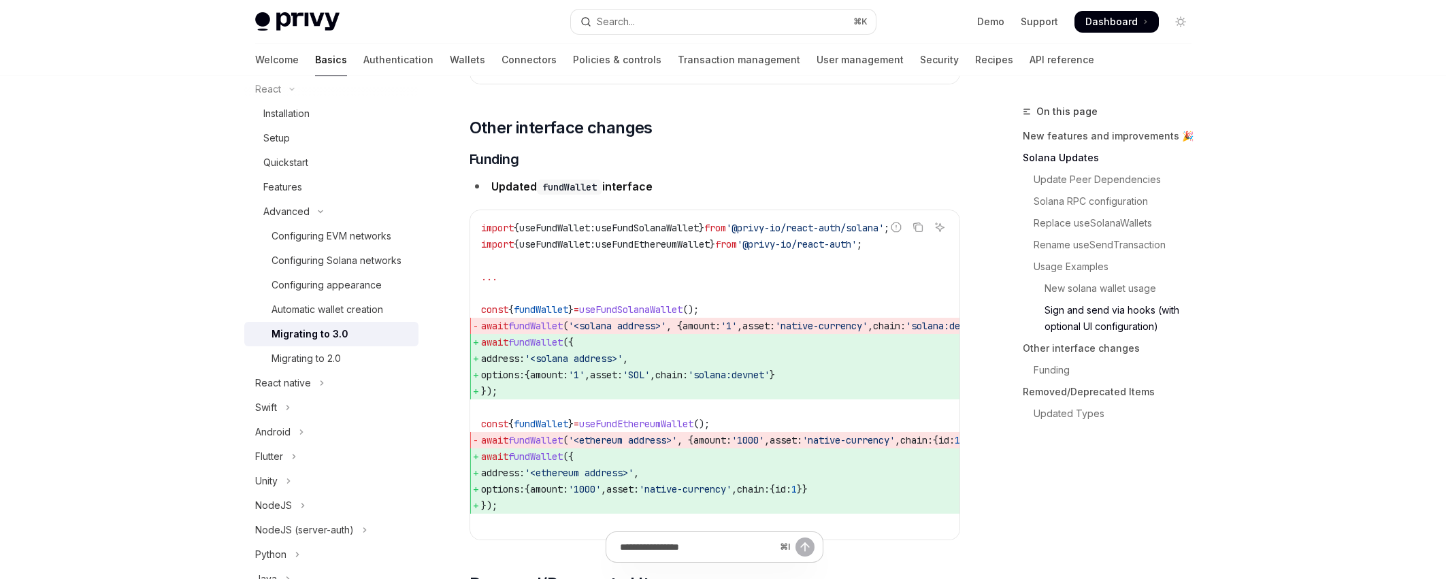
drag, startPoint x: 553, startPoint y: 414, endPoint x: 695, endPoint y: 416, distance: 141.5
click at [694, 383] on span "options: { amount: '1' , asset: 'SOL' , chain: 'solana:devnet' }" at bounding box center [758, 375] width 555 height 16
click at [688, 381] on span "chain:" at bounding box center [671, 375] width 33 height 12
drag, startPoint x: 823, startPoint y: 412, endPoint x: 493, endPoint y: 416, distance: 330.0
click at [493, 383] on span "options: { amount: '1' , asset: 'SOL' , chain: 'solana:devnet' }" at bounding box center [758, 375] width 555 height 16
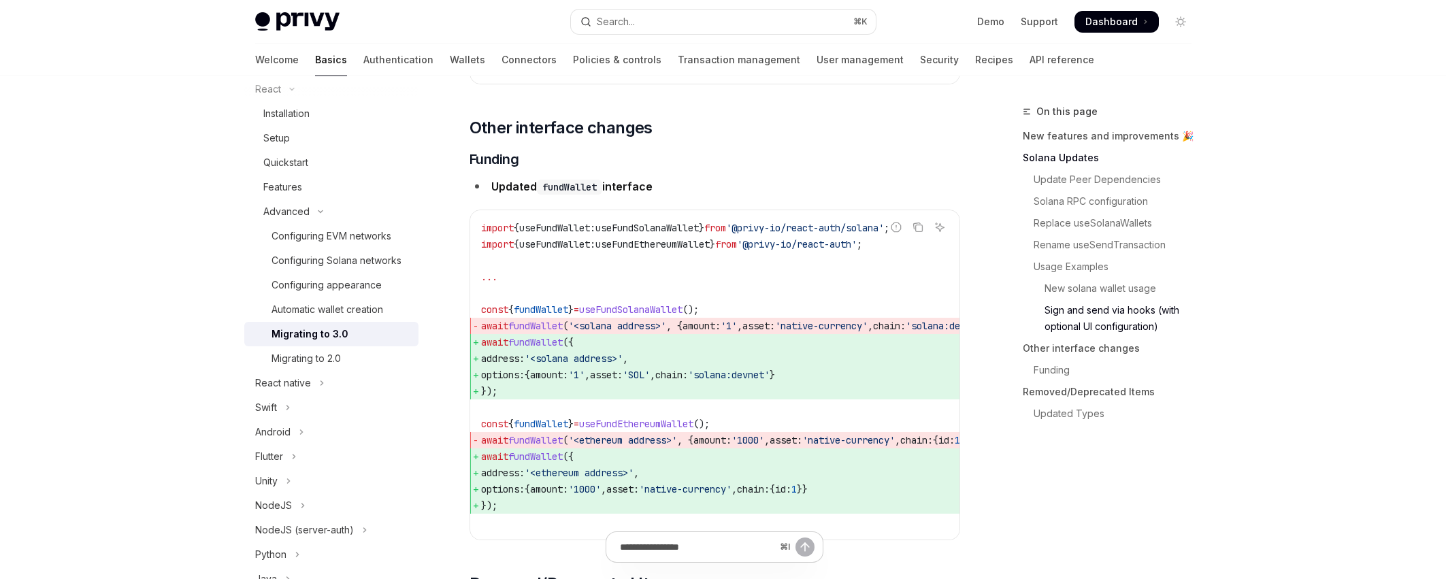
copy span "options: { amount: '1' , asset: 'SOL' , chain: 'solana:devnet' }"
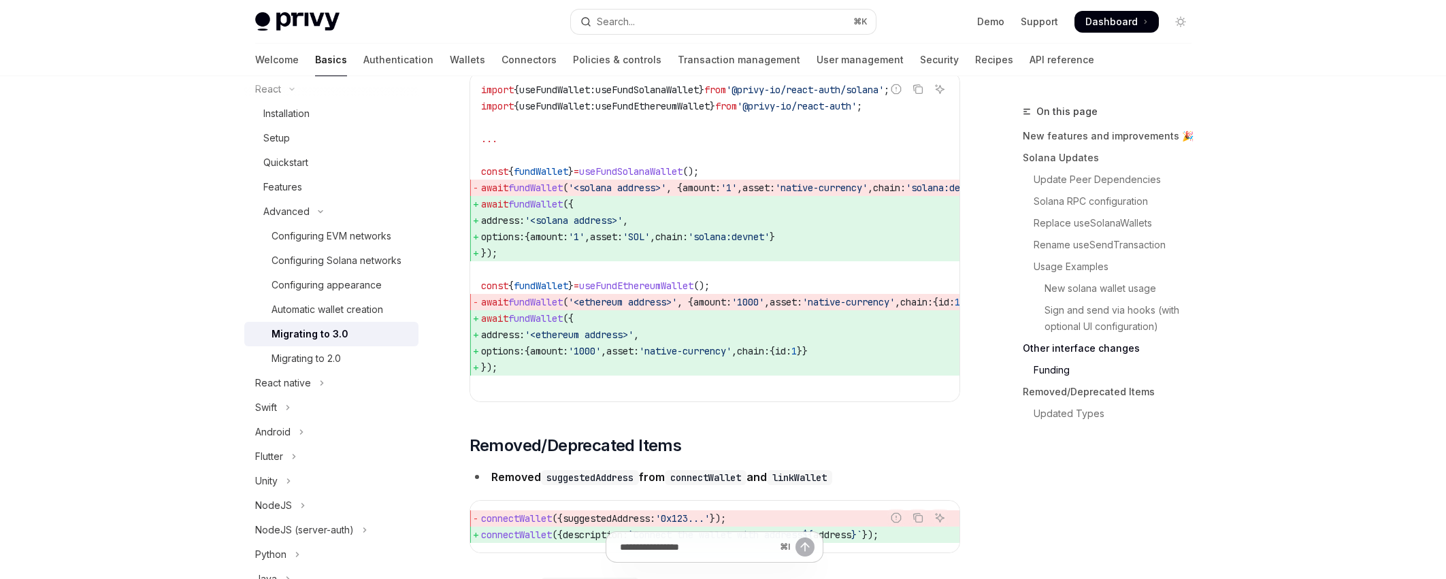
scroll to position [4135, 0]
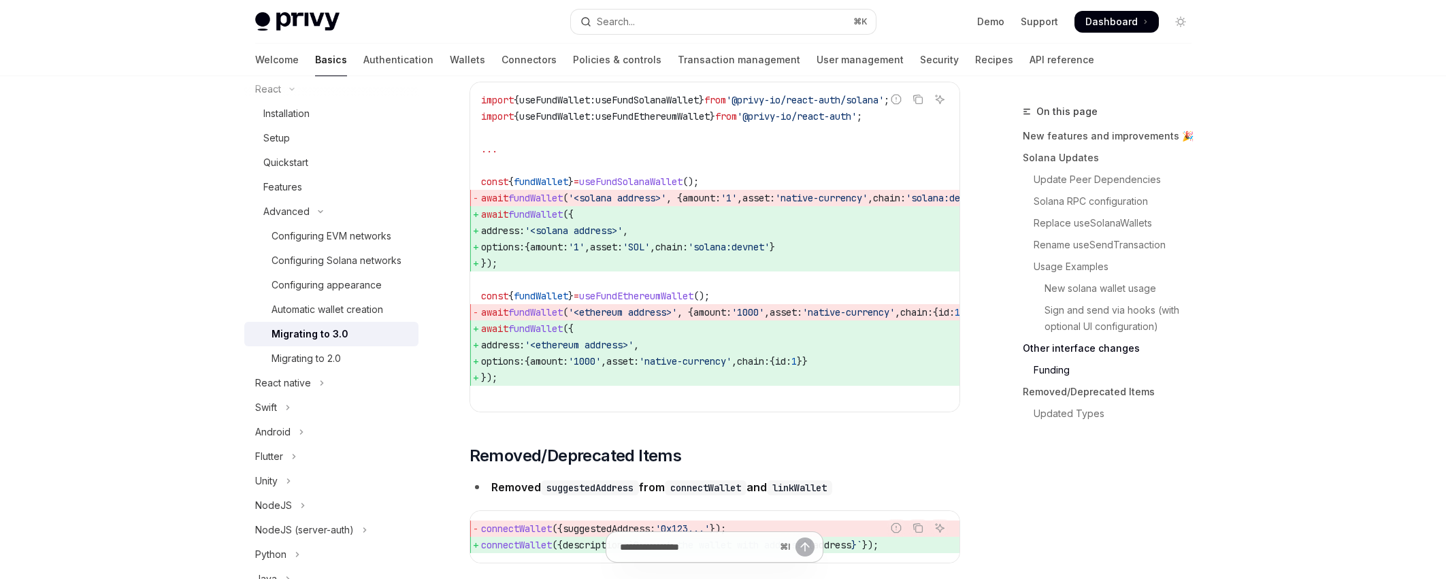
click at [853, 255] on span "options: { amount: '1' , asset: 'SOL' , chain: 'solana:devnet' }" at bounding box center [758, 247] width 555 height 16
drag, startPoint x: 870, startPoint y: 285, endPoint x: 678, endPoint y: 324, distance: 195.7
click at [495, 255] on span "options: { amount: '1' , asset: 'SOL' , chain: 'solana:devnet' }" at bounding box center [758, 247] width 555 height 16
copy span "options: { amount: '1' , asset: 'SOL' , chain: 'solana:devnet' }"
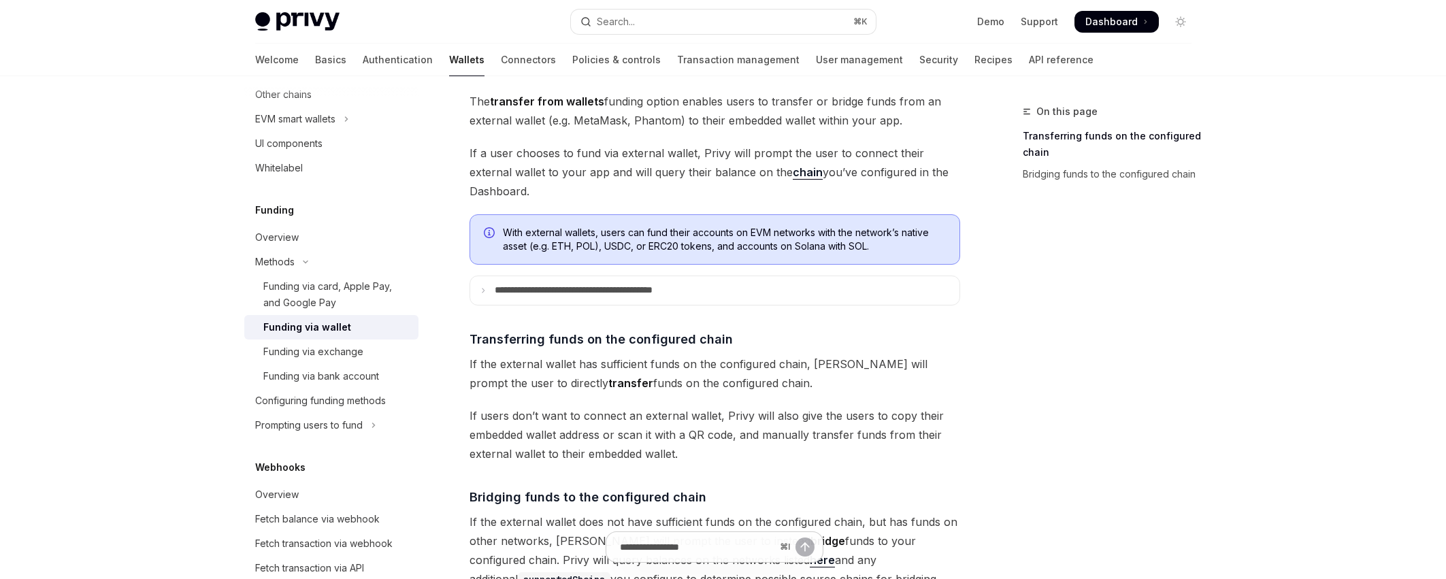
scroll to position [80, 0]
click at [516, 297] on summary "**********" at bounding box center [714, 290] width 489 height 29
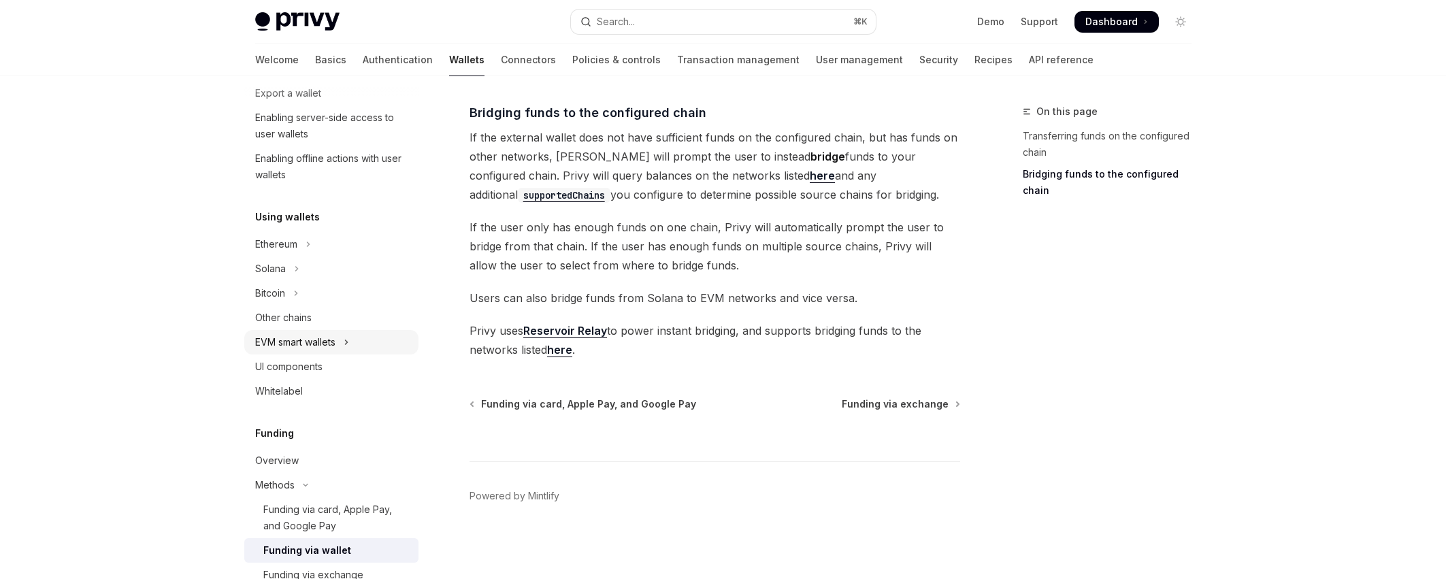
scroll to position [210, 0]
click at [296, 274] on icon "Toggle Solana section" at bounding box center [296, 275] width 2 height 4
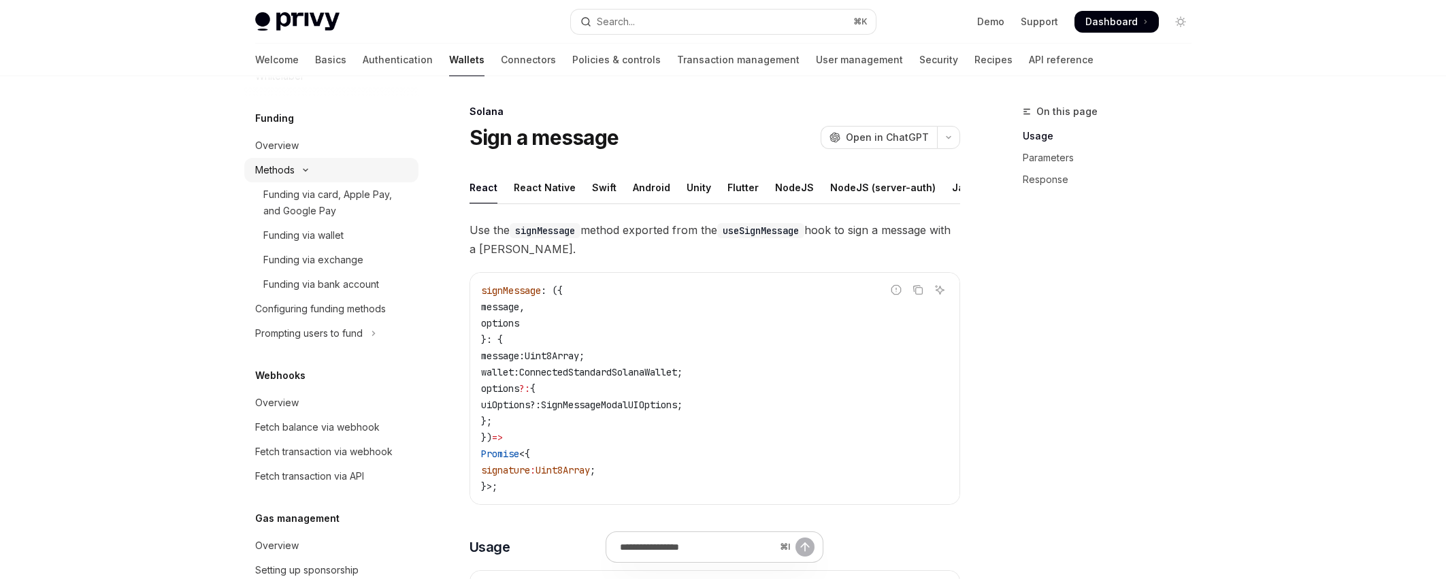
scroll to position [742, 0]
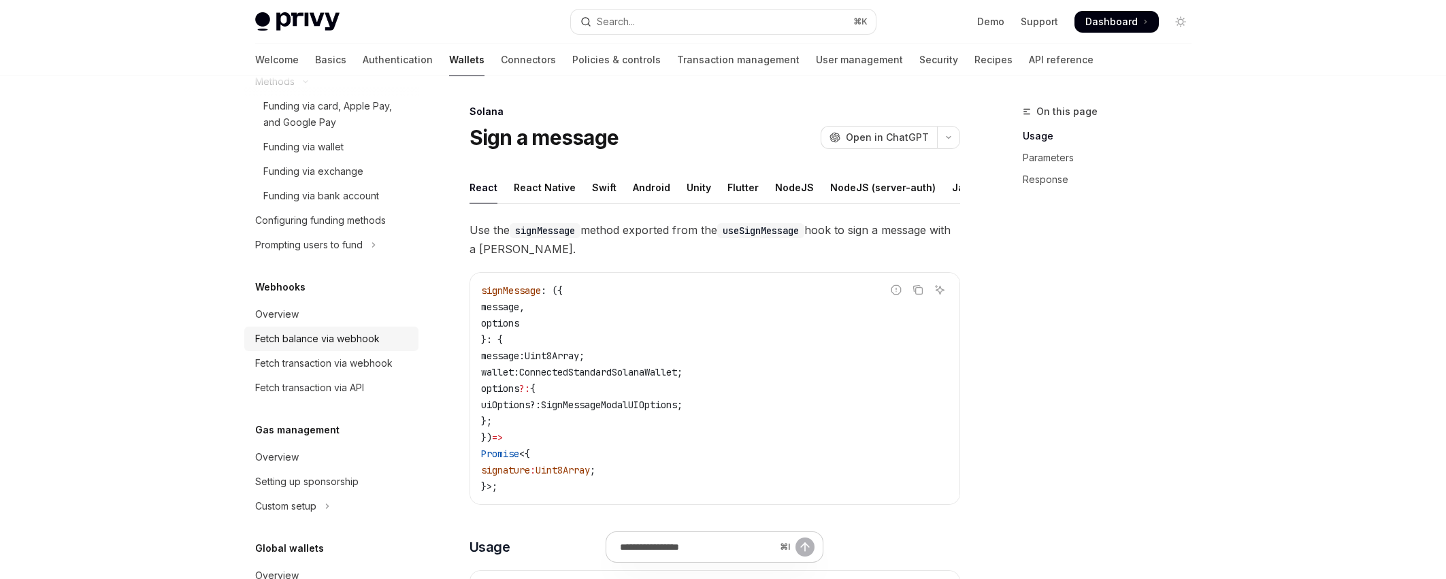
click at [322, 347] on div "Fetch balance via webhook" at bounding box center [317, 339] width 124 height 16
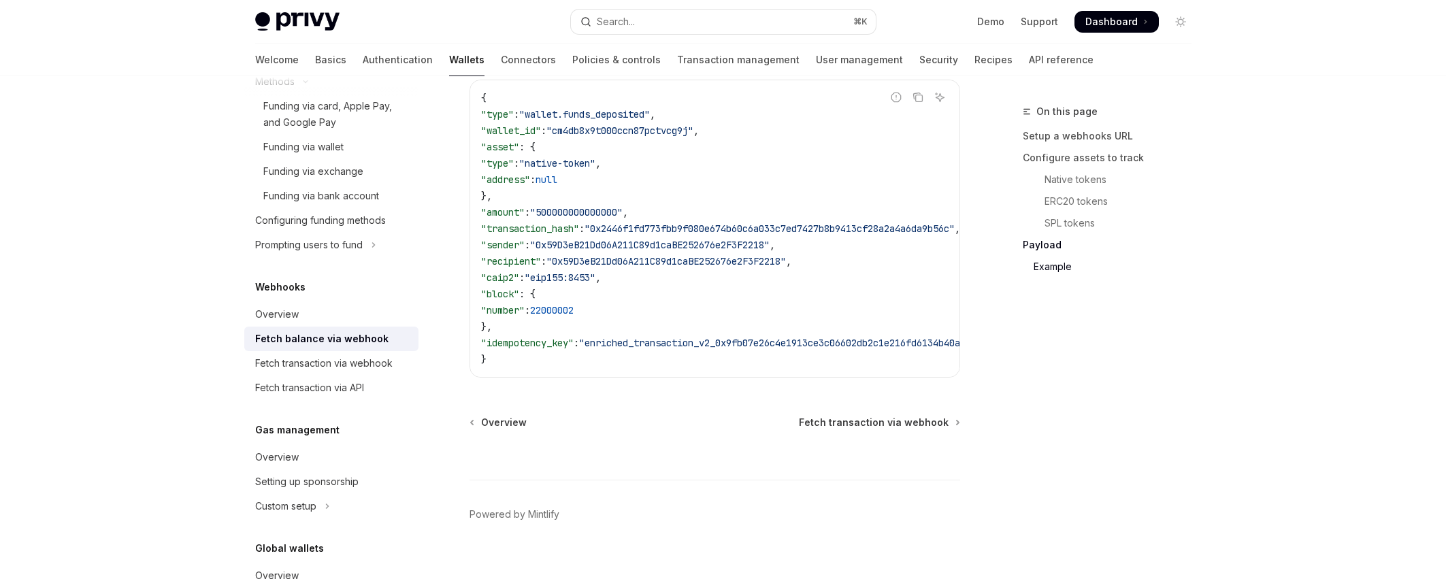
scroll to position [2517, 0]
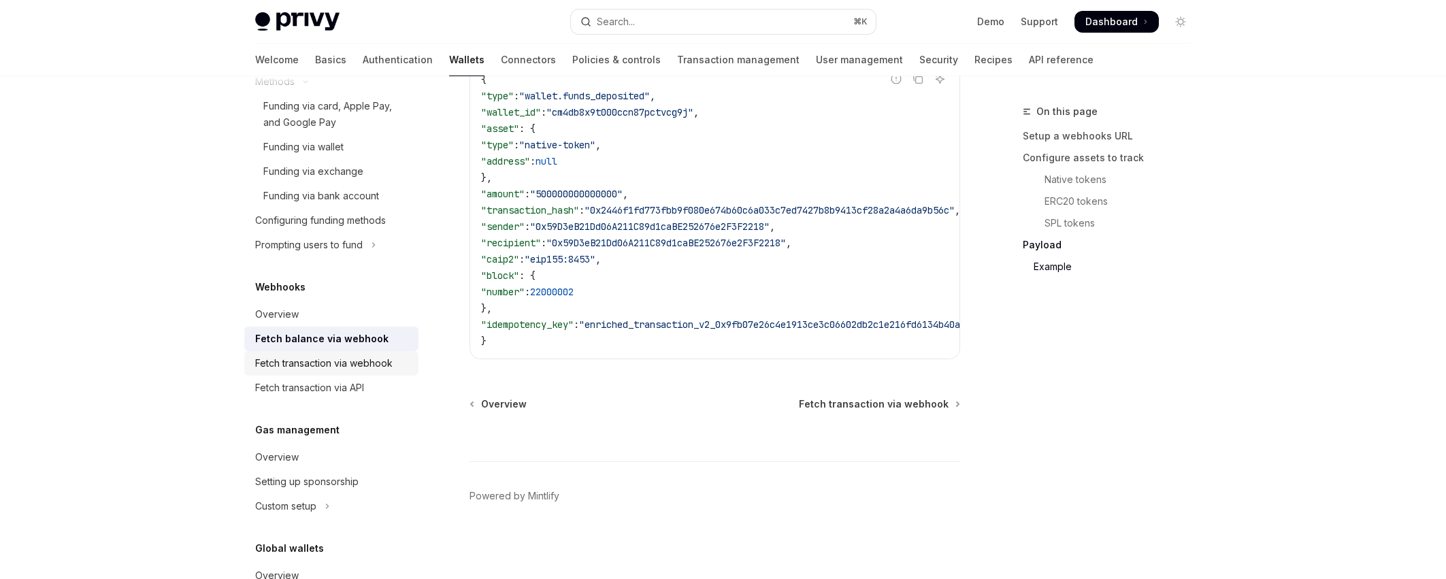
click at [380, 371] on div "Fetch transaction via webhook" at bounding box center [323, 363] width 137 height 16
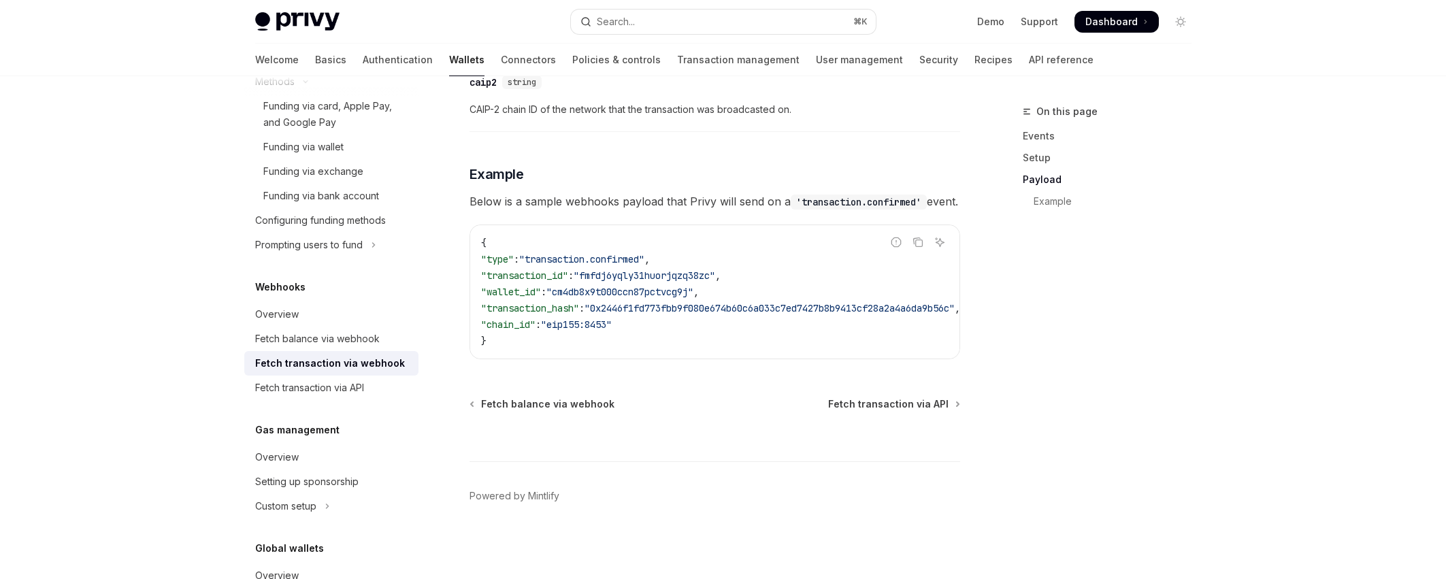
scroll to position [1482, 0]
click at [359, 396] on div "Fetch transaction via API" at bounding box center [309, 388] width 109 height 16
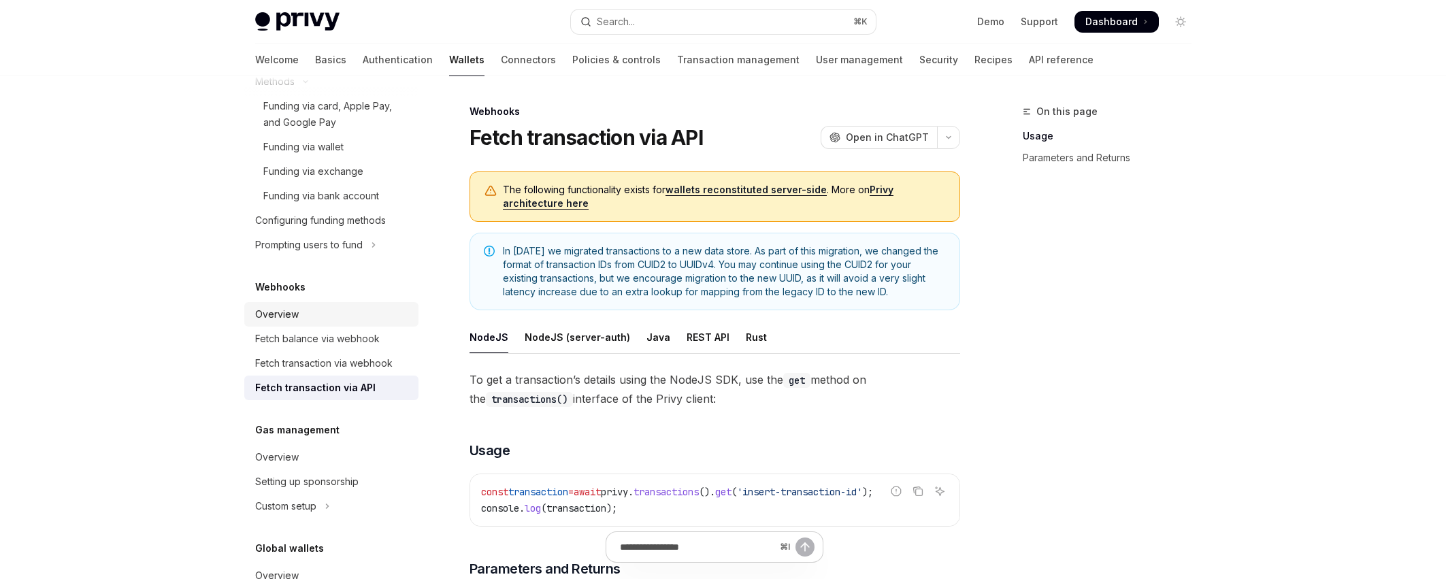
click at [331, 327] on link "Overview" at bounding box center [331, 314] width 174 height 24
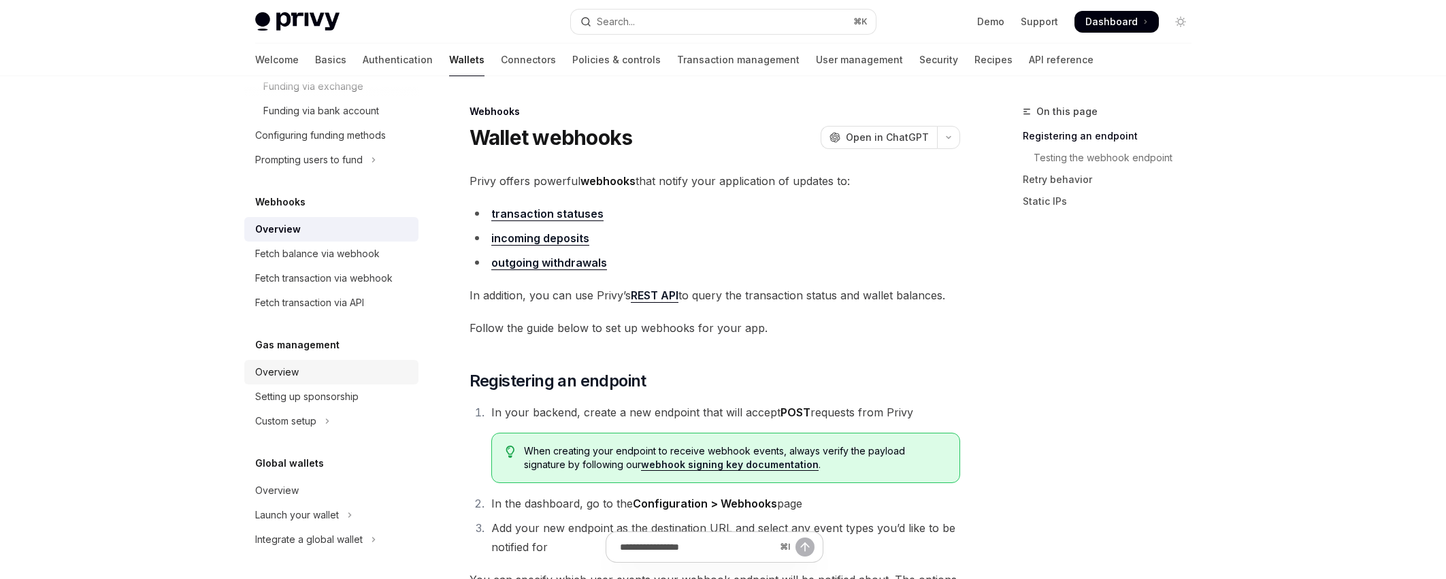
scroll to position [843, 0]
click at [310, 492] on div "Overview" at bounding box center [332, 490] width 155 height 16
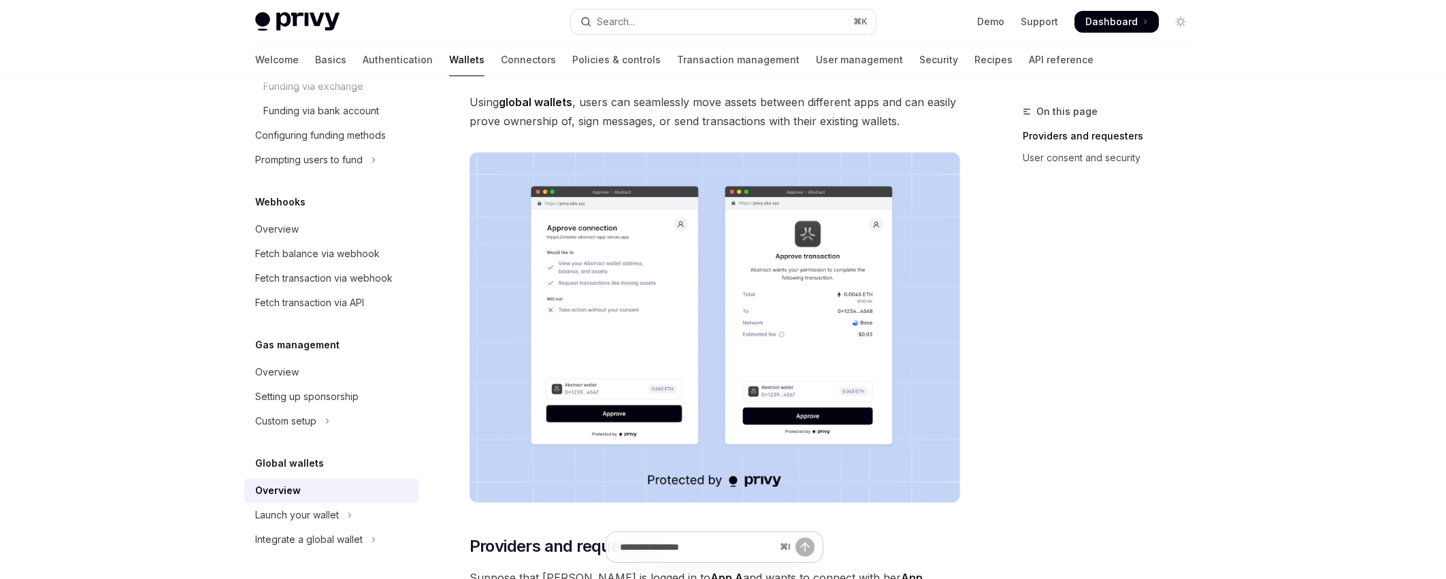
scroll to position [187, 0]
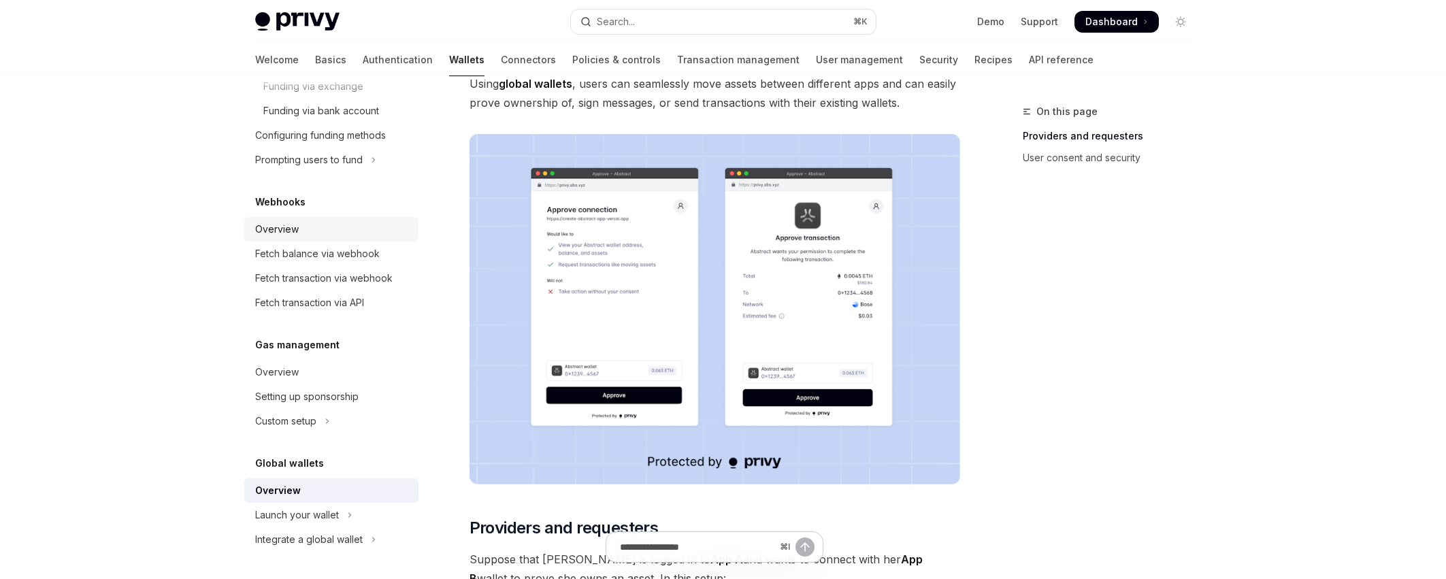
click at [312, 231] on div "Overview" at bounding box center [332, 229] width 155 height 16
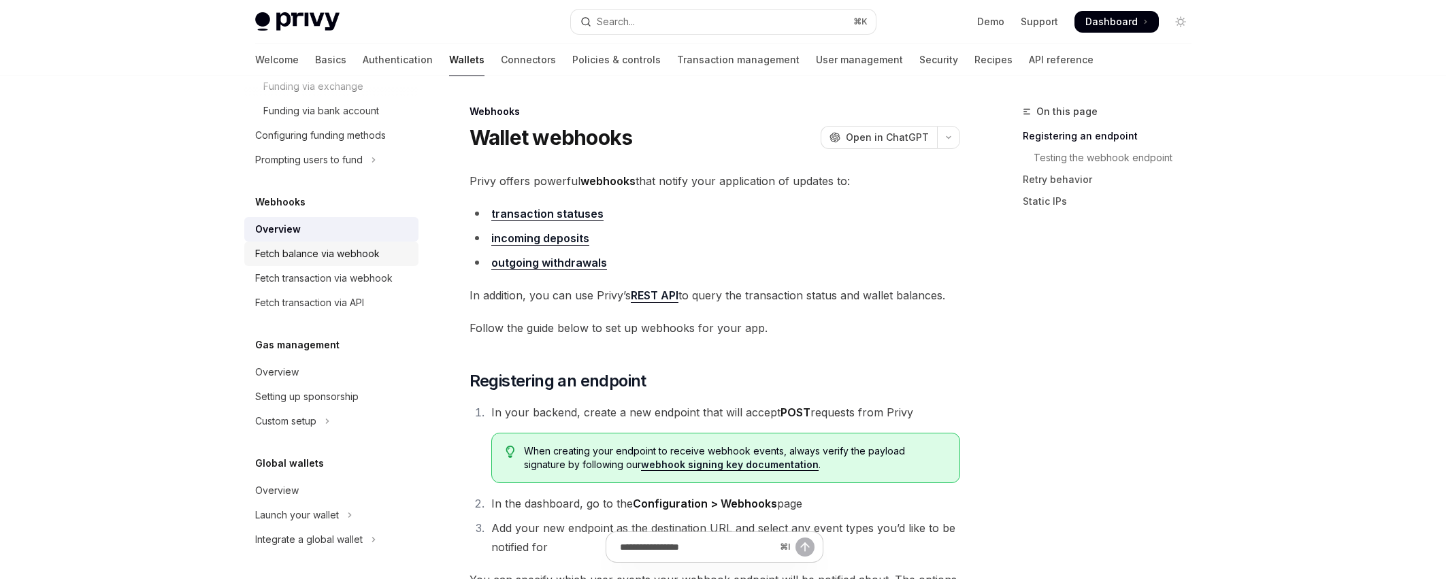
click at [365, 251] on div "Fetch balance via webhook" at bounding box center [317, 254] width 124 height 16
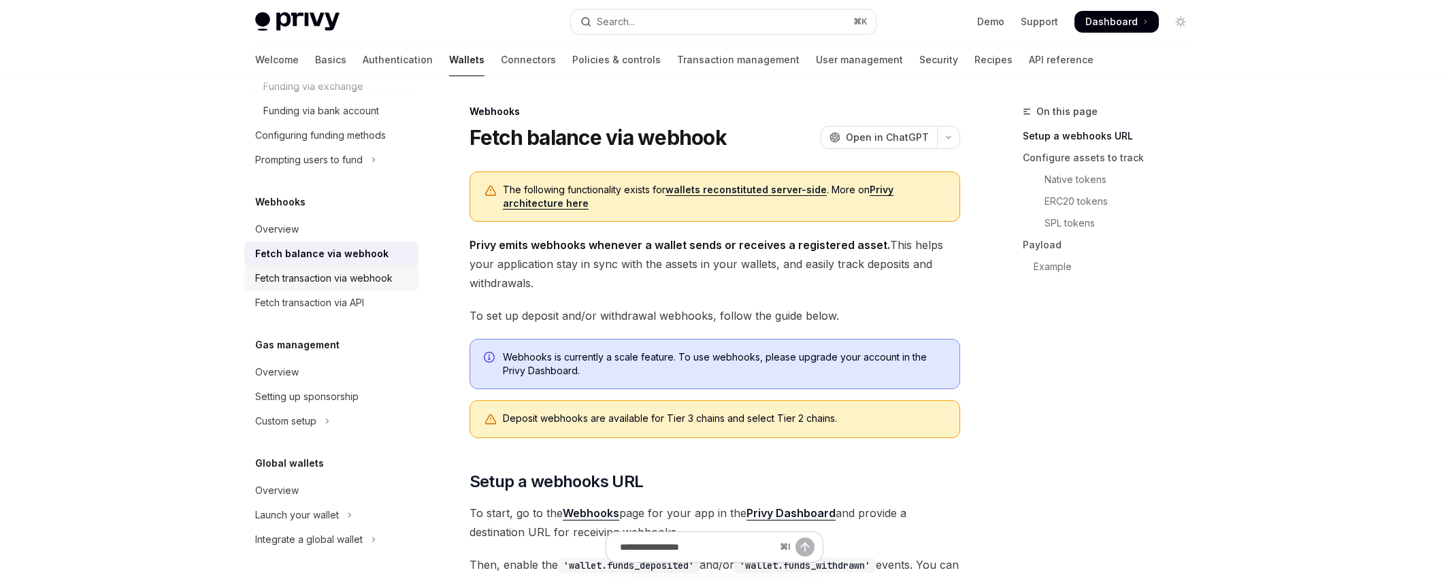
click at [363, 280] on div "Fetch transaction via webhook" at bounding box center [323, 278] width 137 height 16
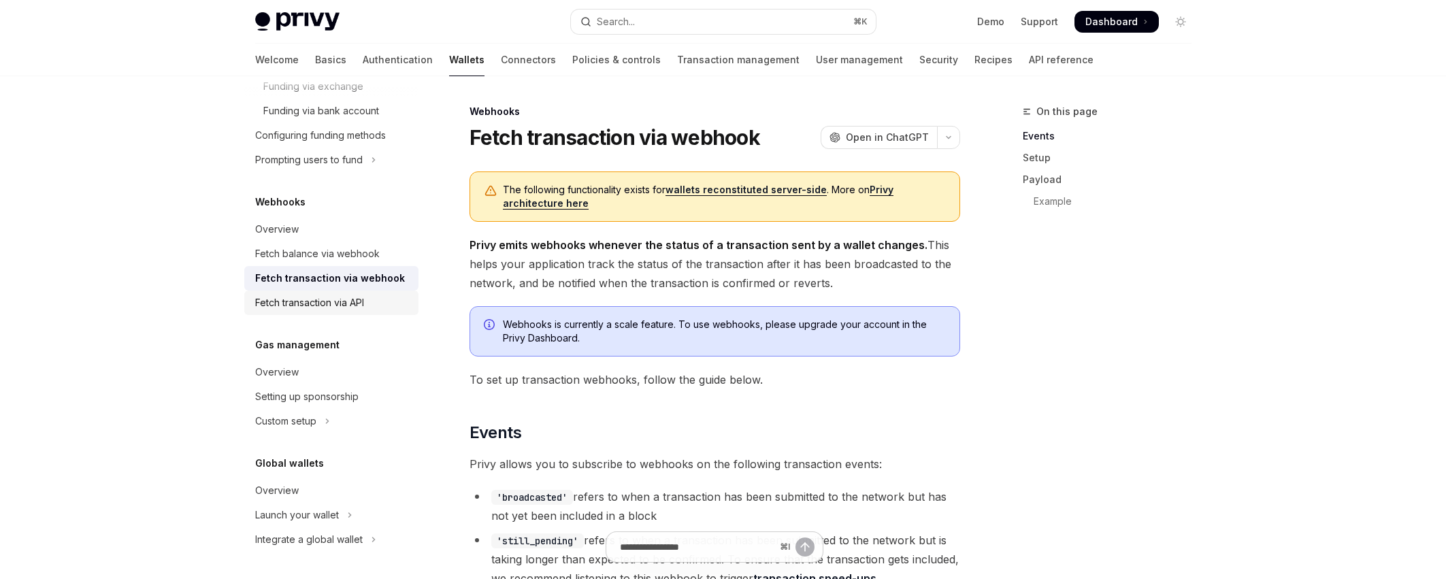
click at [369, 305] on div "Fetch transaction via API" at bounding box center [332, 303] width 155 height 16
type textarea "*"
